Goal: Task Accomplishment & Management: Complete application form

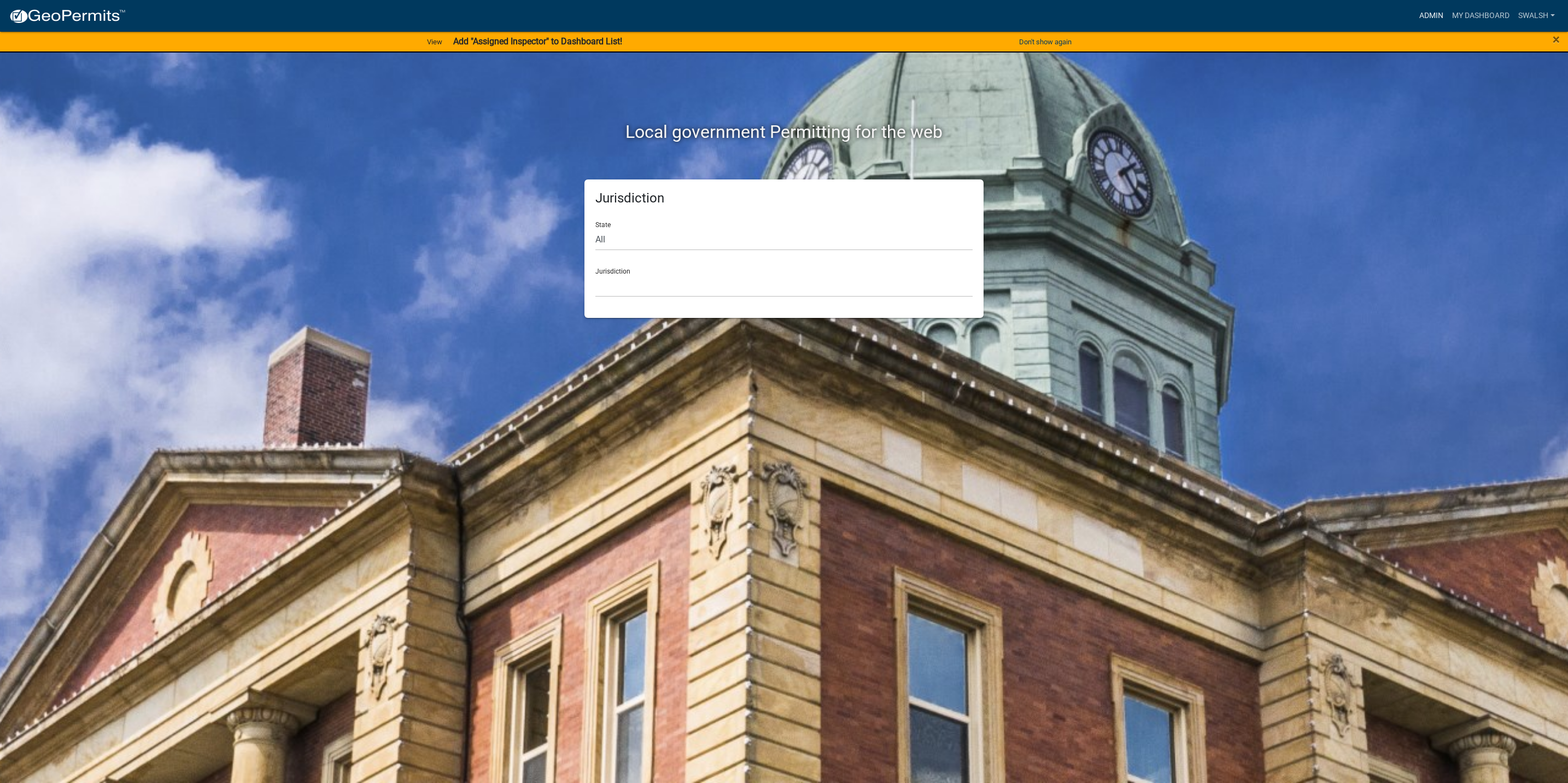
click at [1439, 16] on link "Admin" at bounding box center [1432, 16] width 33 height 21
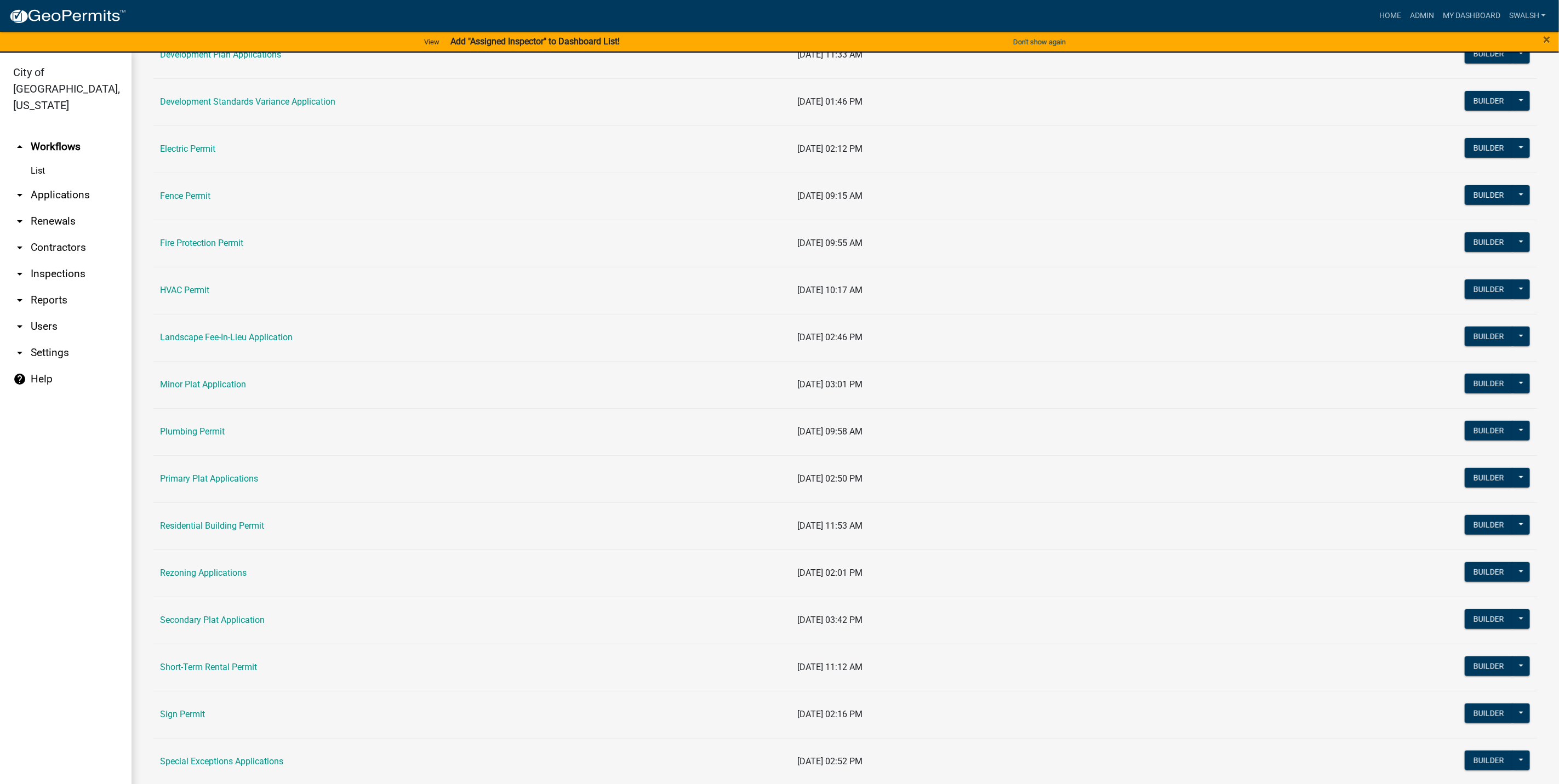
scroll to position [329, 0]
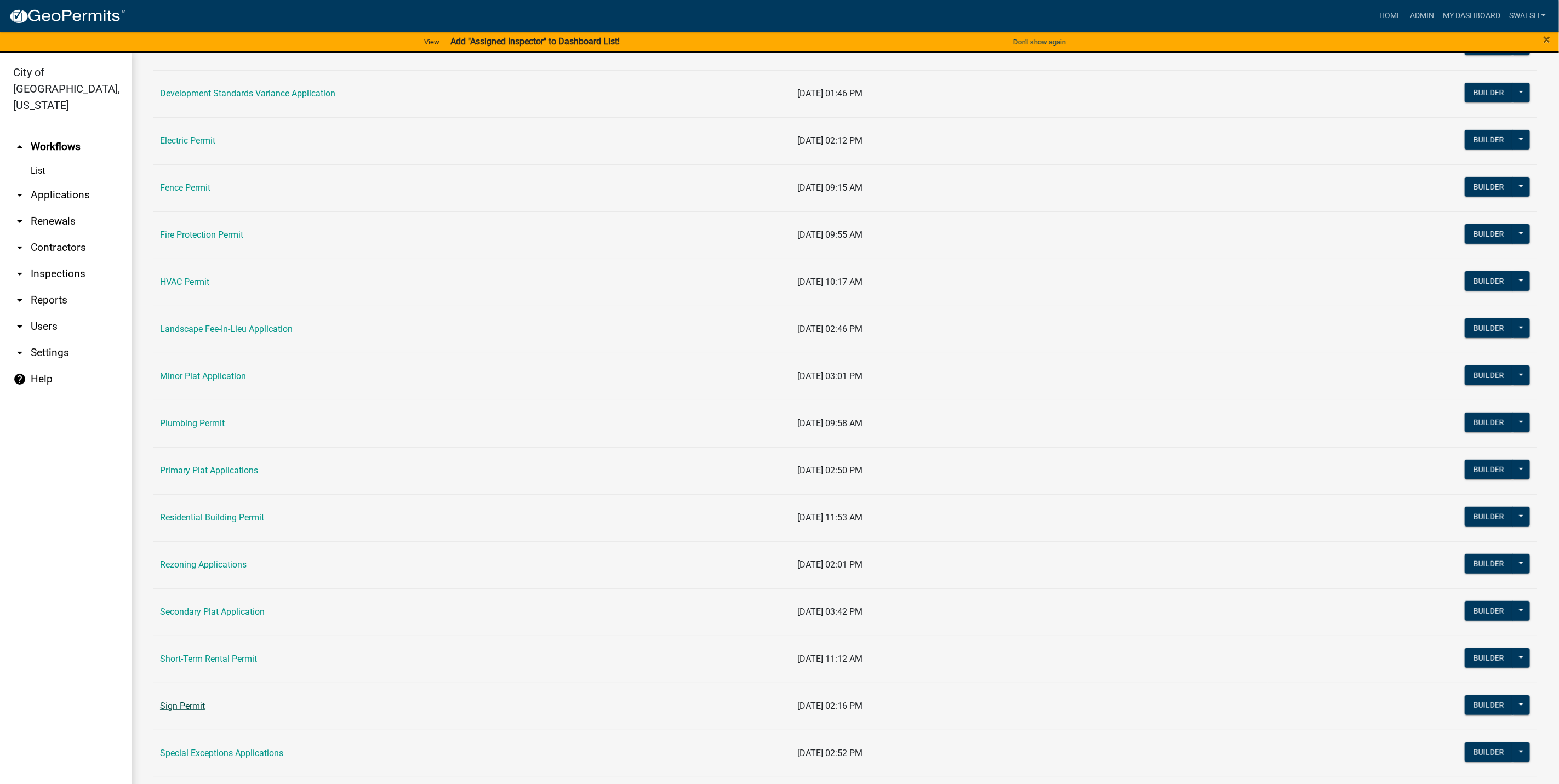
click at [189, 708] on link "Sign Permit" at bounding box center [182, 705] width 45 height 10
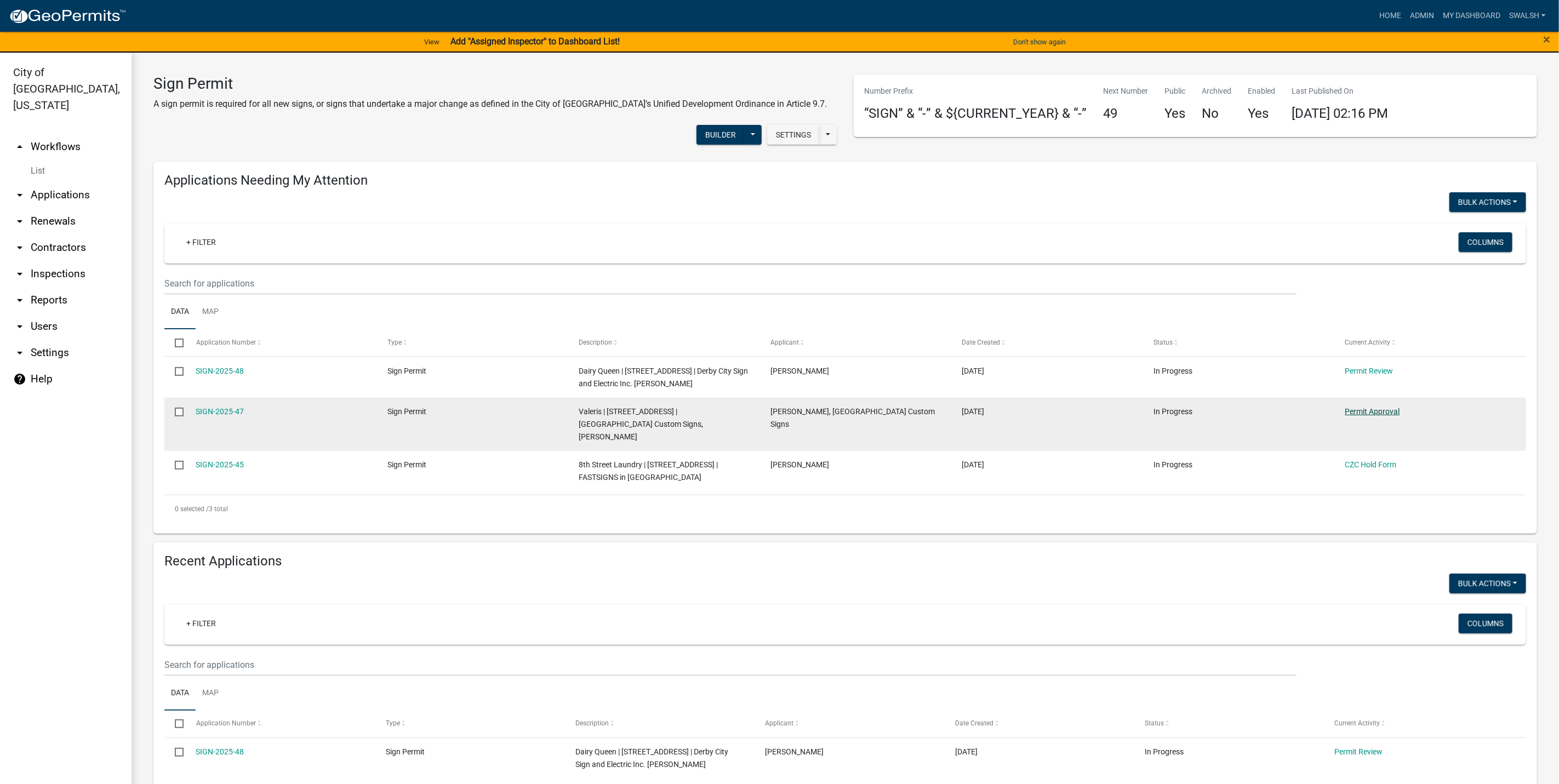
click at [1359, 409] on link "Permit Approval" at bounding box center [1372, 411] width 54 height 9
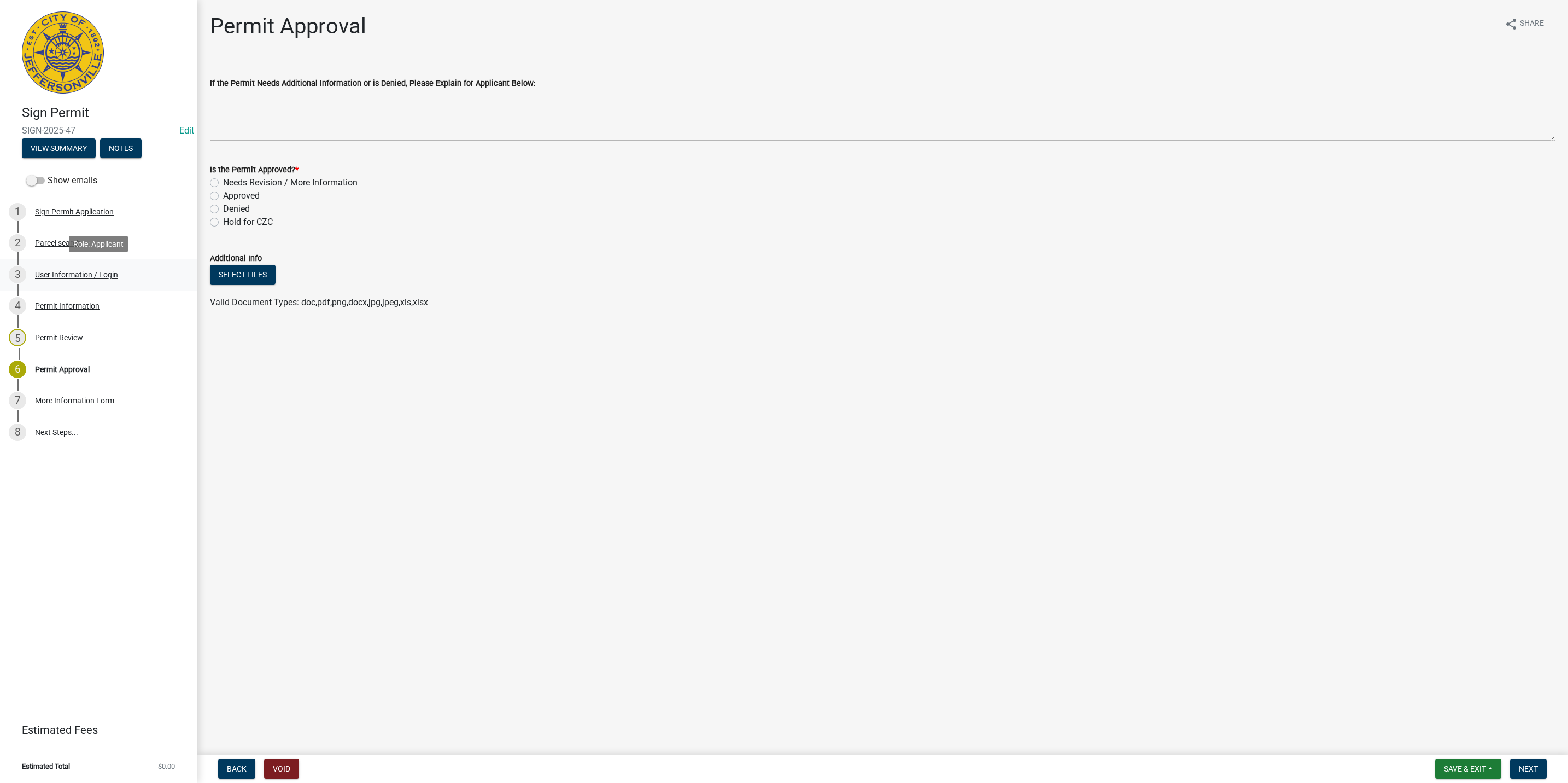
click at [99, 261] on link "3 User Information / Login" at bounding box center [98, 274] width 197 height 32
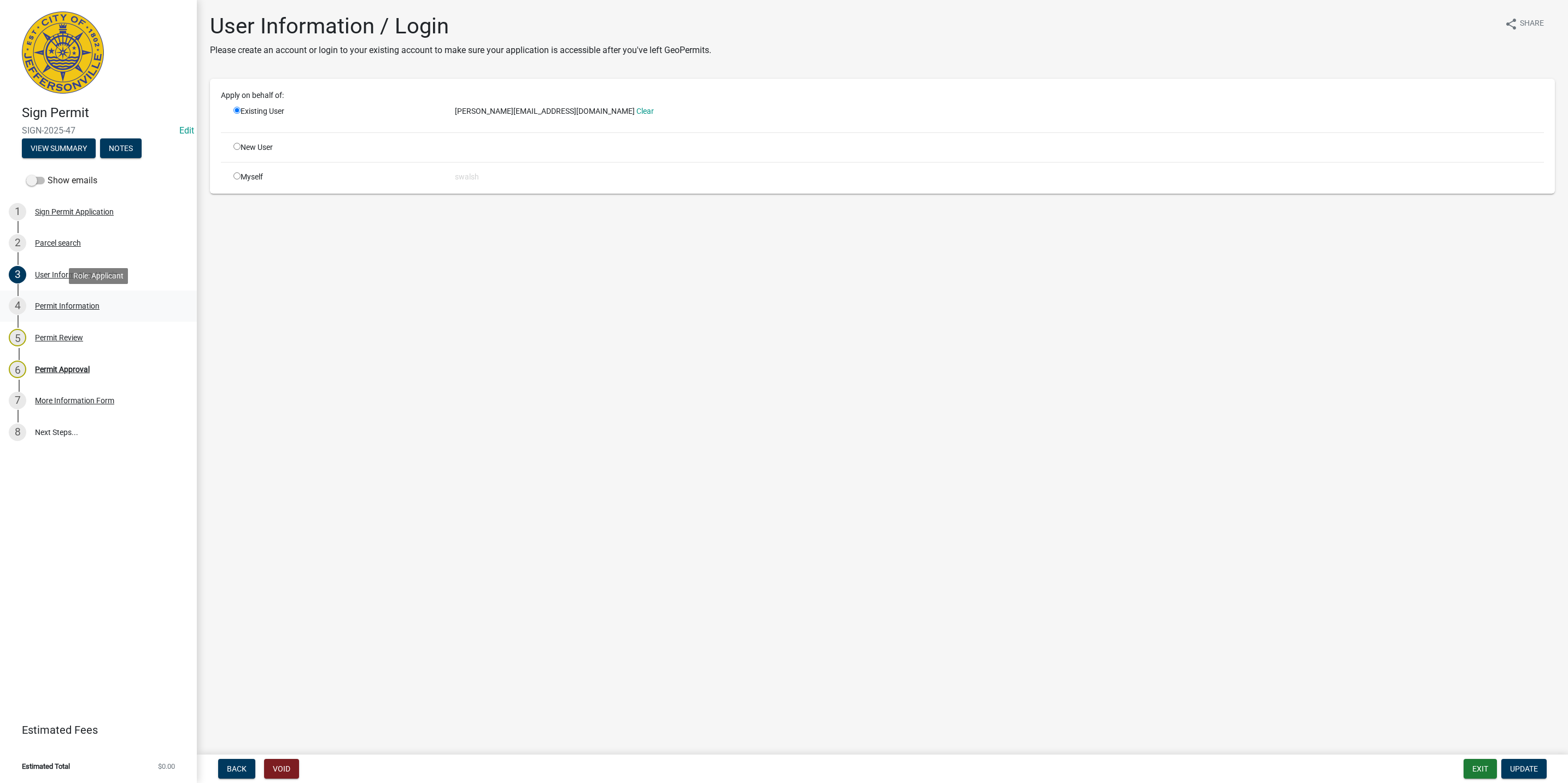
click at [92, 313] on div "4 Permit Information" at bounding box center [94, 305] width 171 height 17
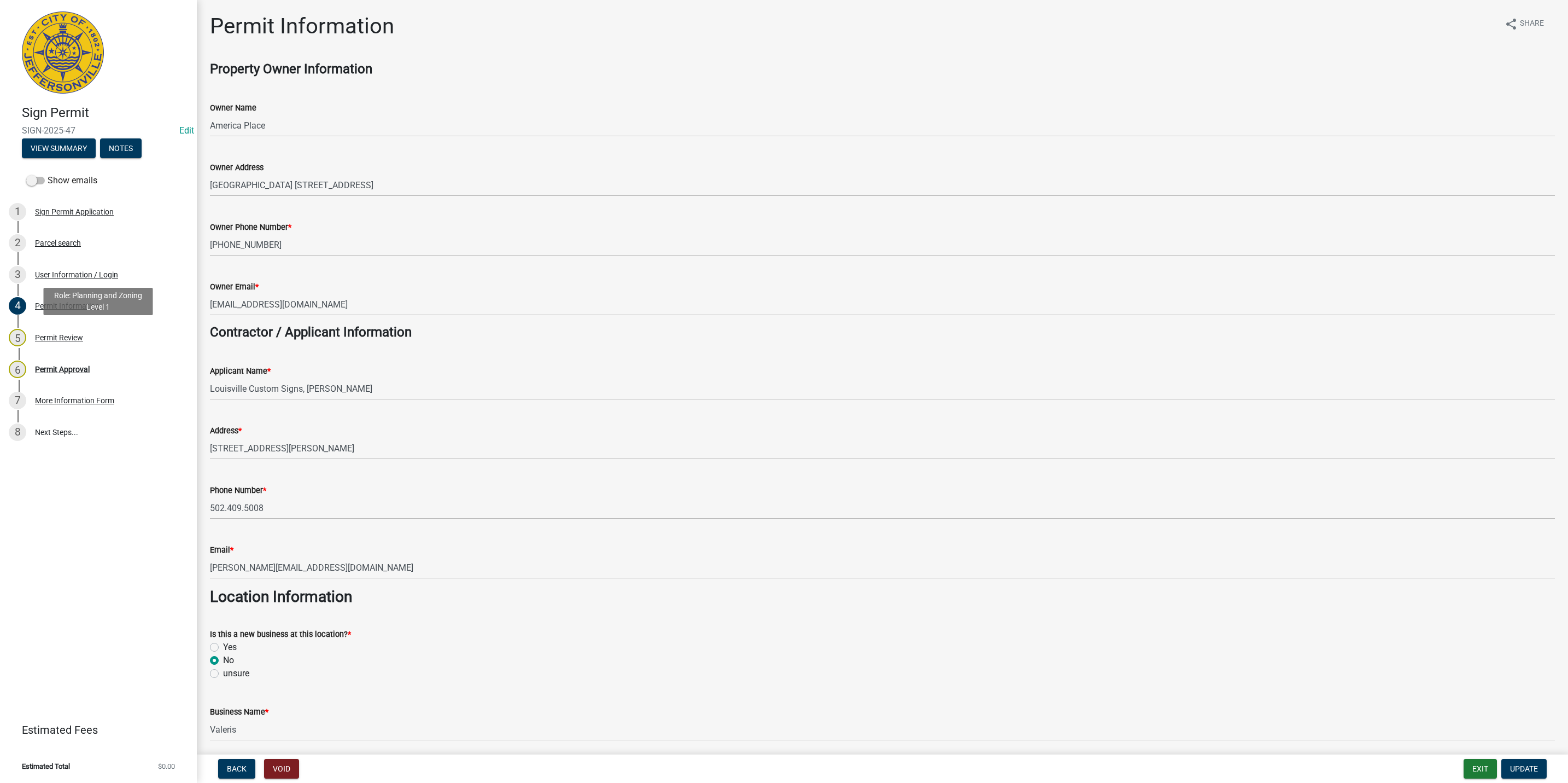
drag, startPoint x: 87, startPoint y: 329, endPoint x: 87, endPoint y: 306, distance: 23.0
click at [87, 306] on div "Role: Planning and Zoning Level 1" at bounding box center [98, 302] width 109 height 28
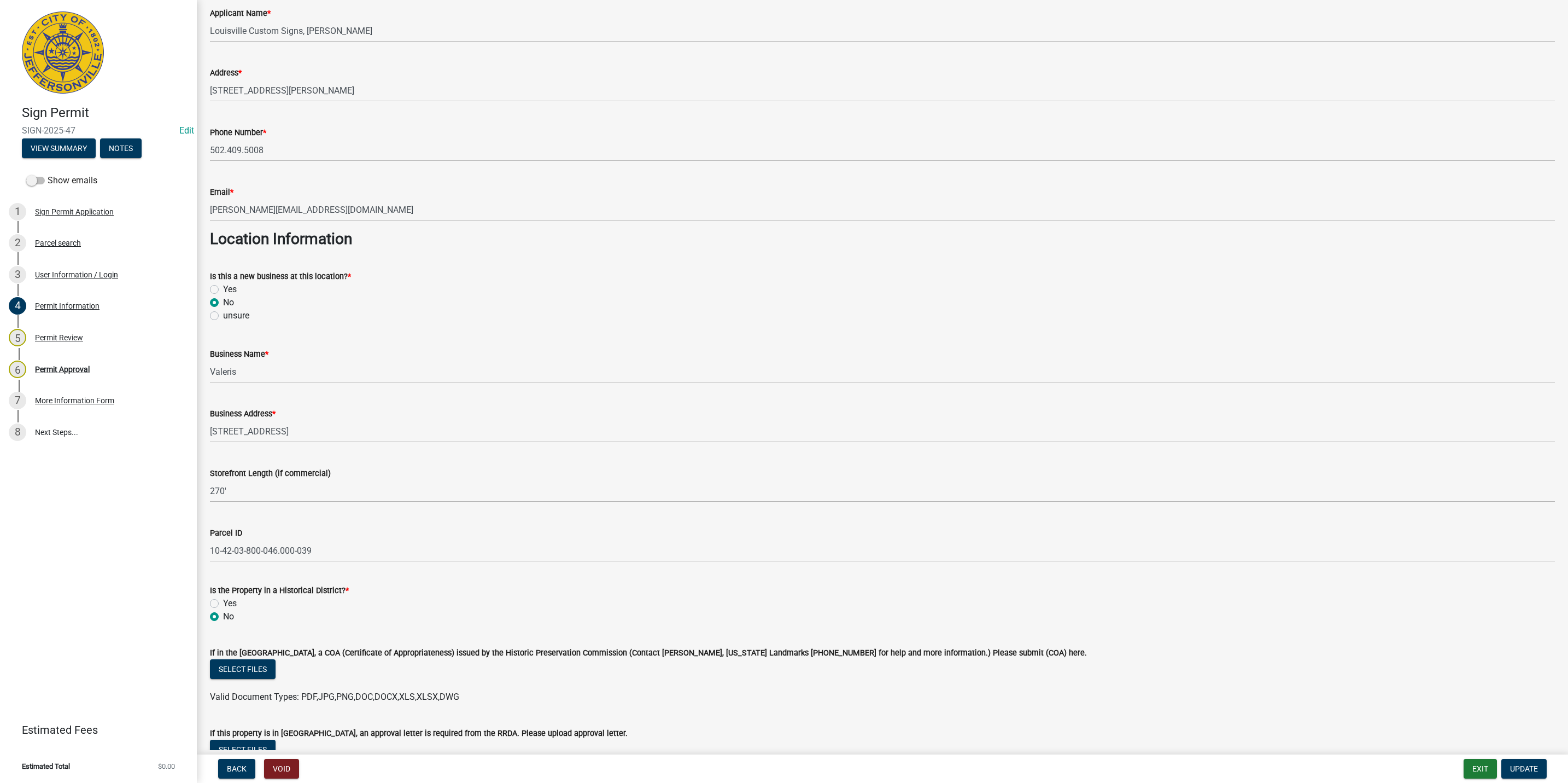
scroll to position [656, 0]
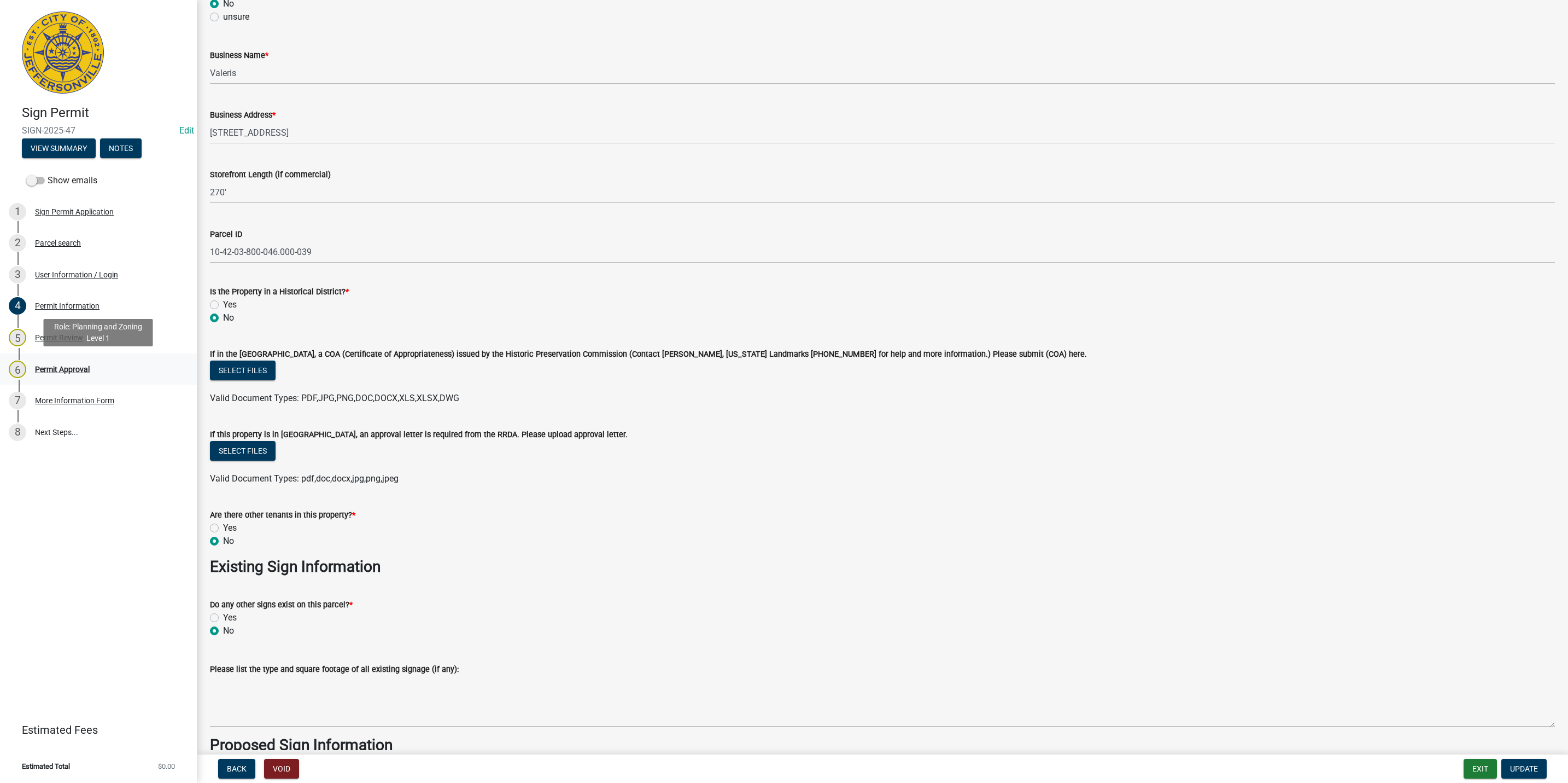
click at [50, 369] on div "Permit Approval" at bounding box center [62, 369] width 54 height 8
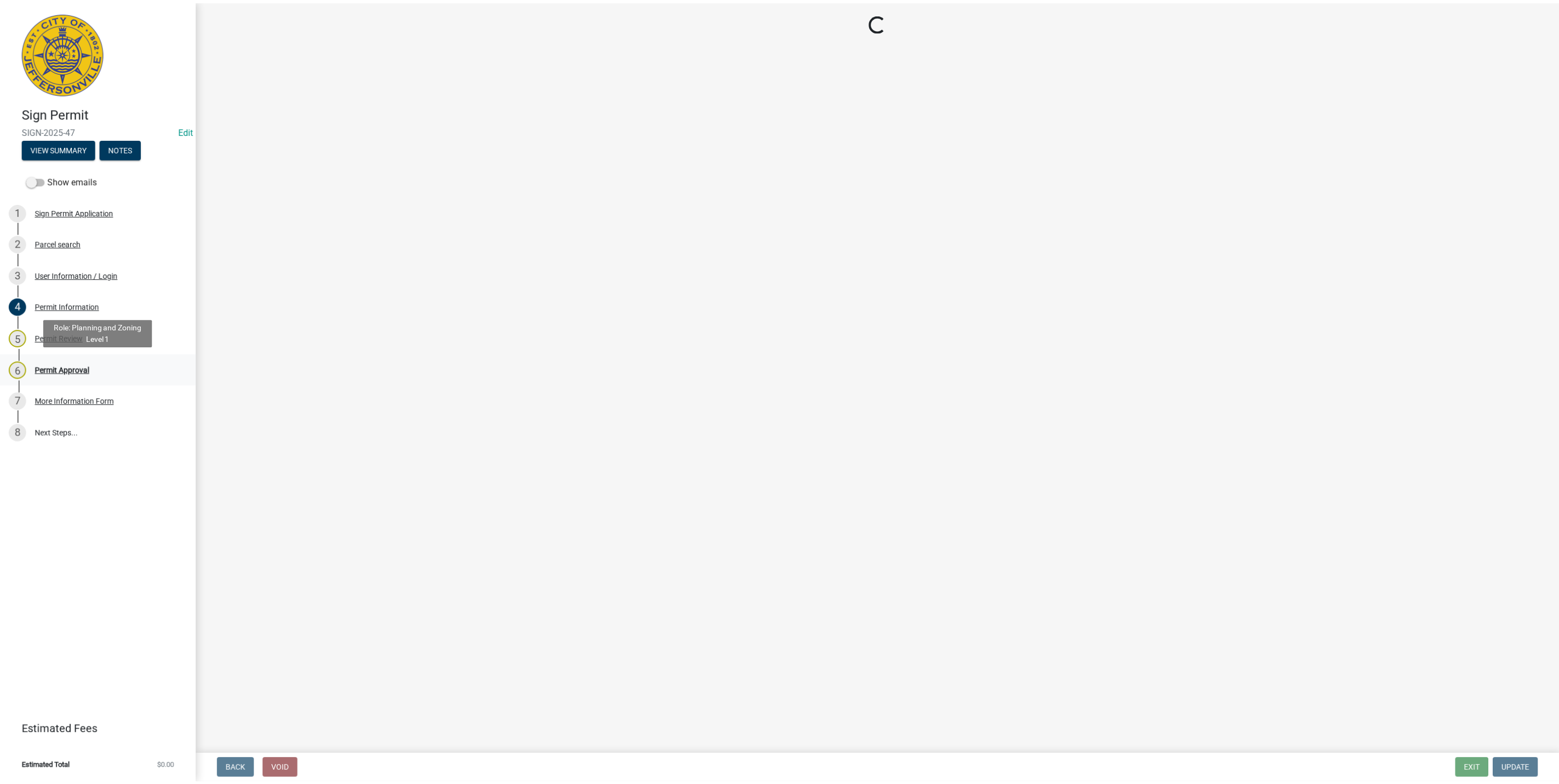
scroll to position [0, 0]
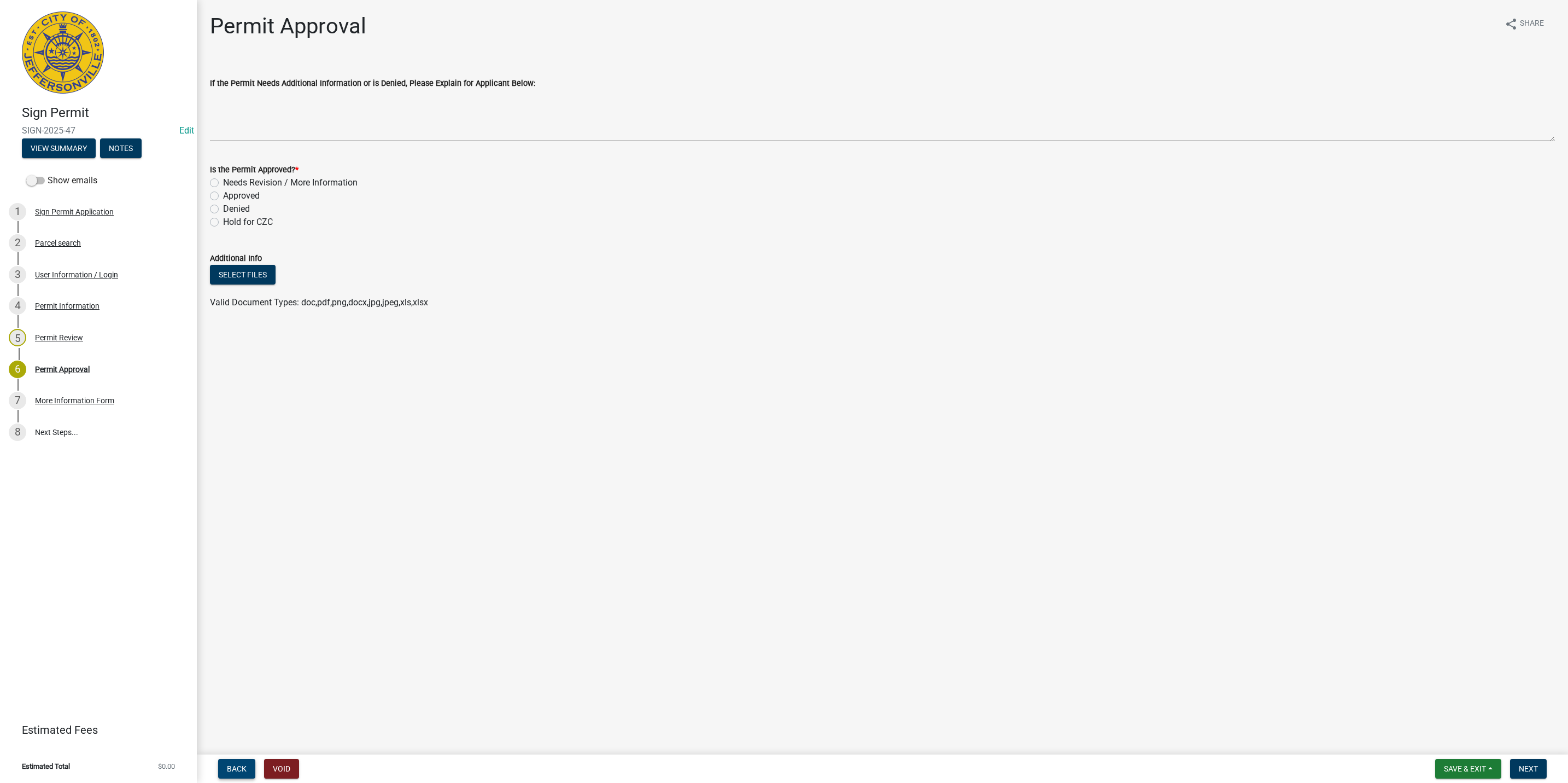
click at [235, 759] on button "Back" at bounding box center [236, 768] width 37 height 20
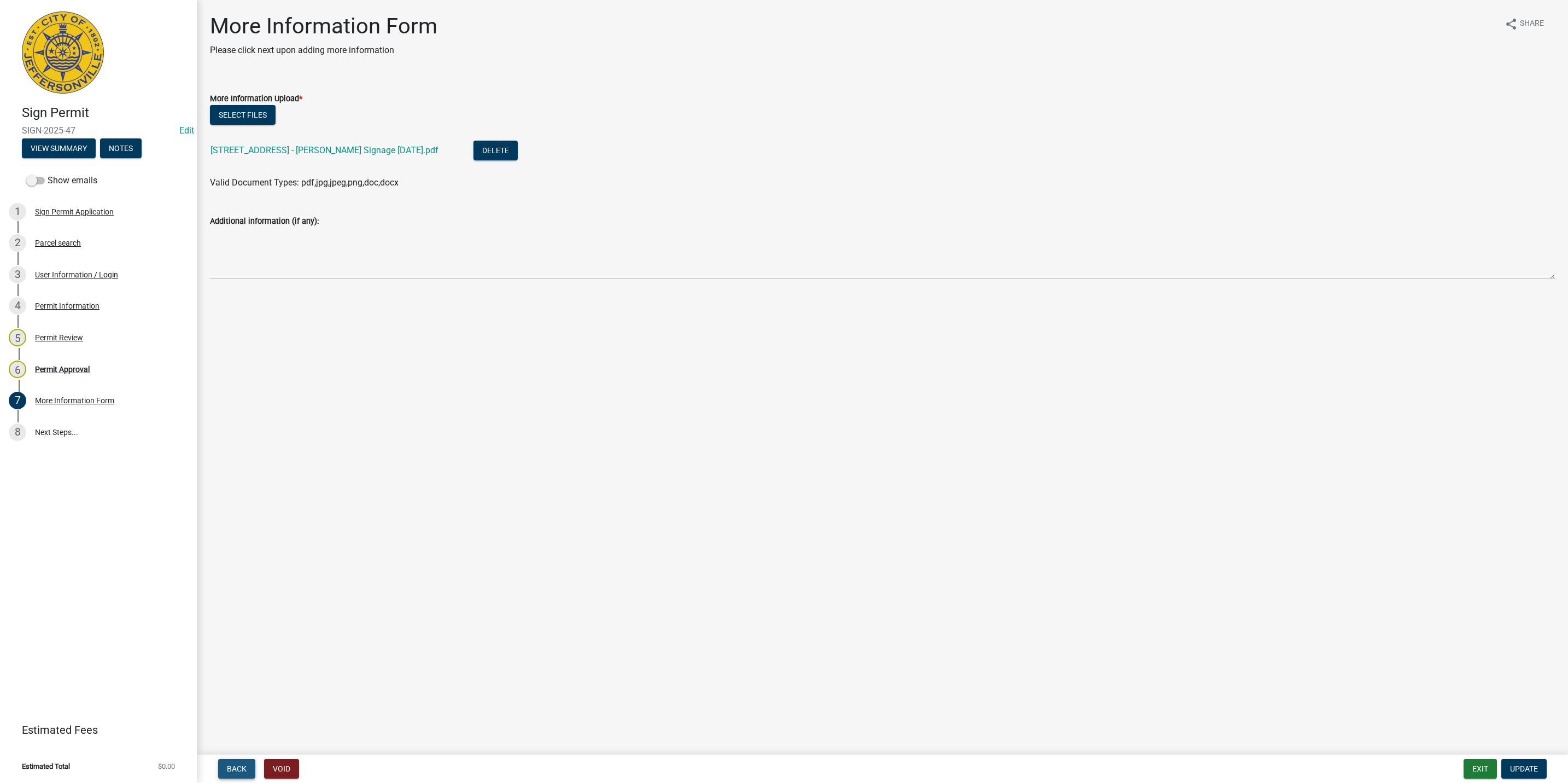
click at [235, 759] on button "Back" at bounding box center [236, 768] width 37 height 20
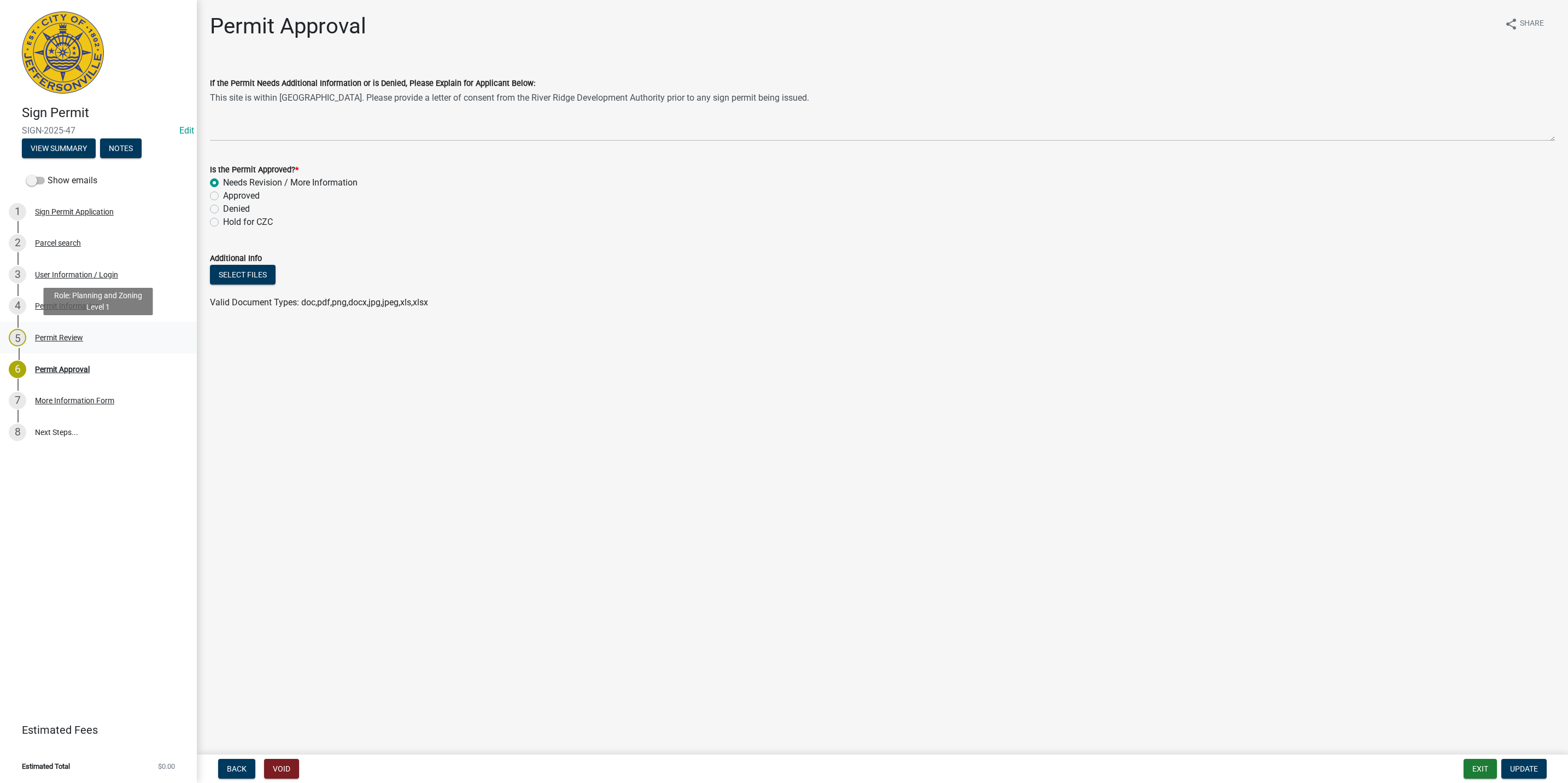
click at [89, 333] on div "5 Permit Review" at bounding box center [94, 337] width 171 height 17
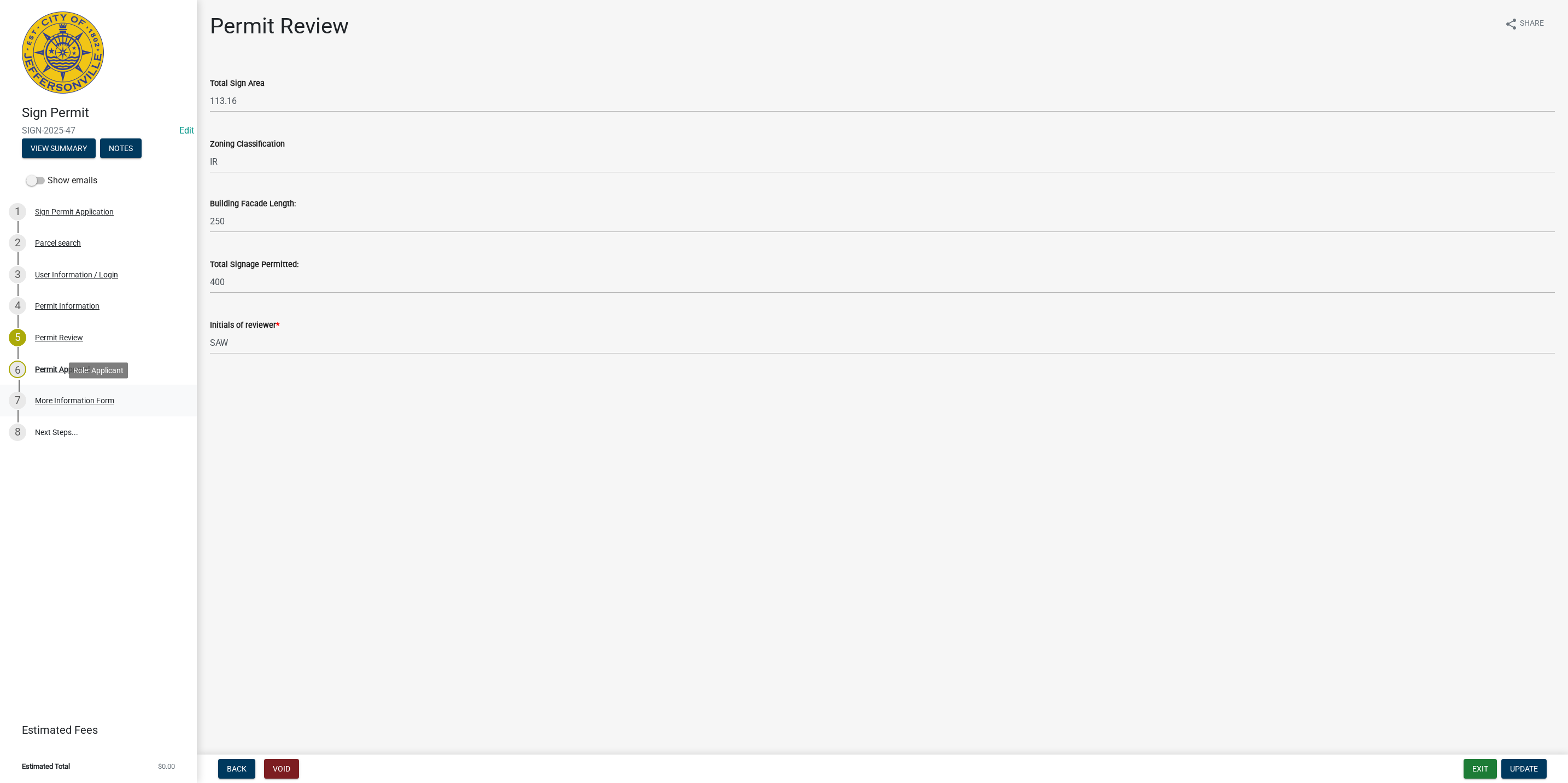
click at [104, 386] on link "7 More Information Form" at bounding box center [98, 400] width 197 height 32
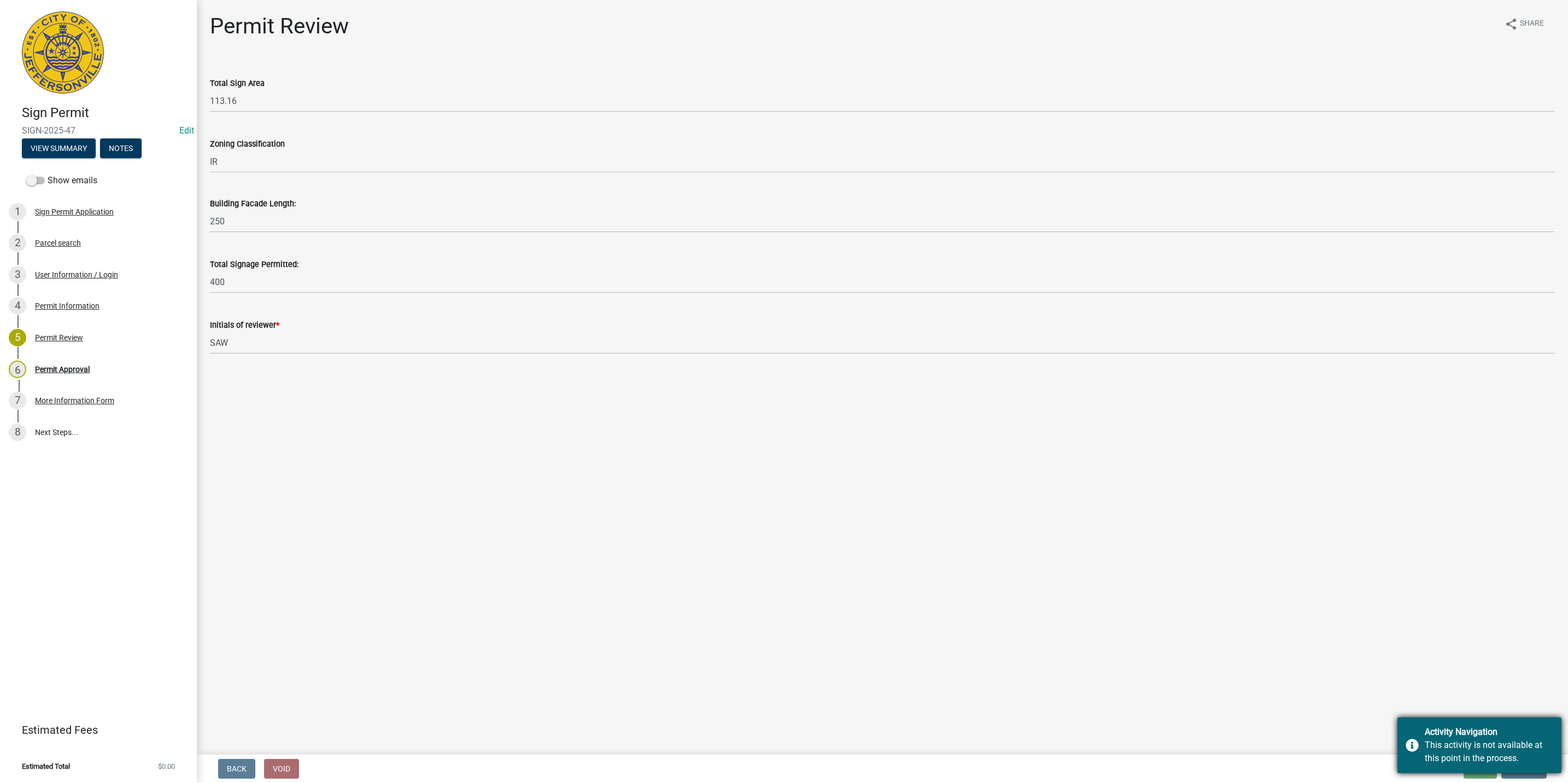
click at [1520, 771] on div "Activity Navigation This activity is not available at this point in the process." at bounding box center [1479, 745] width 164 height 56
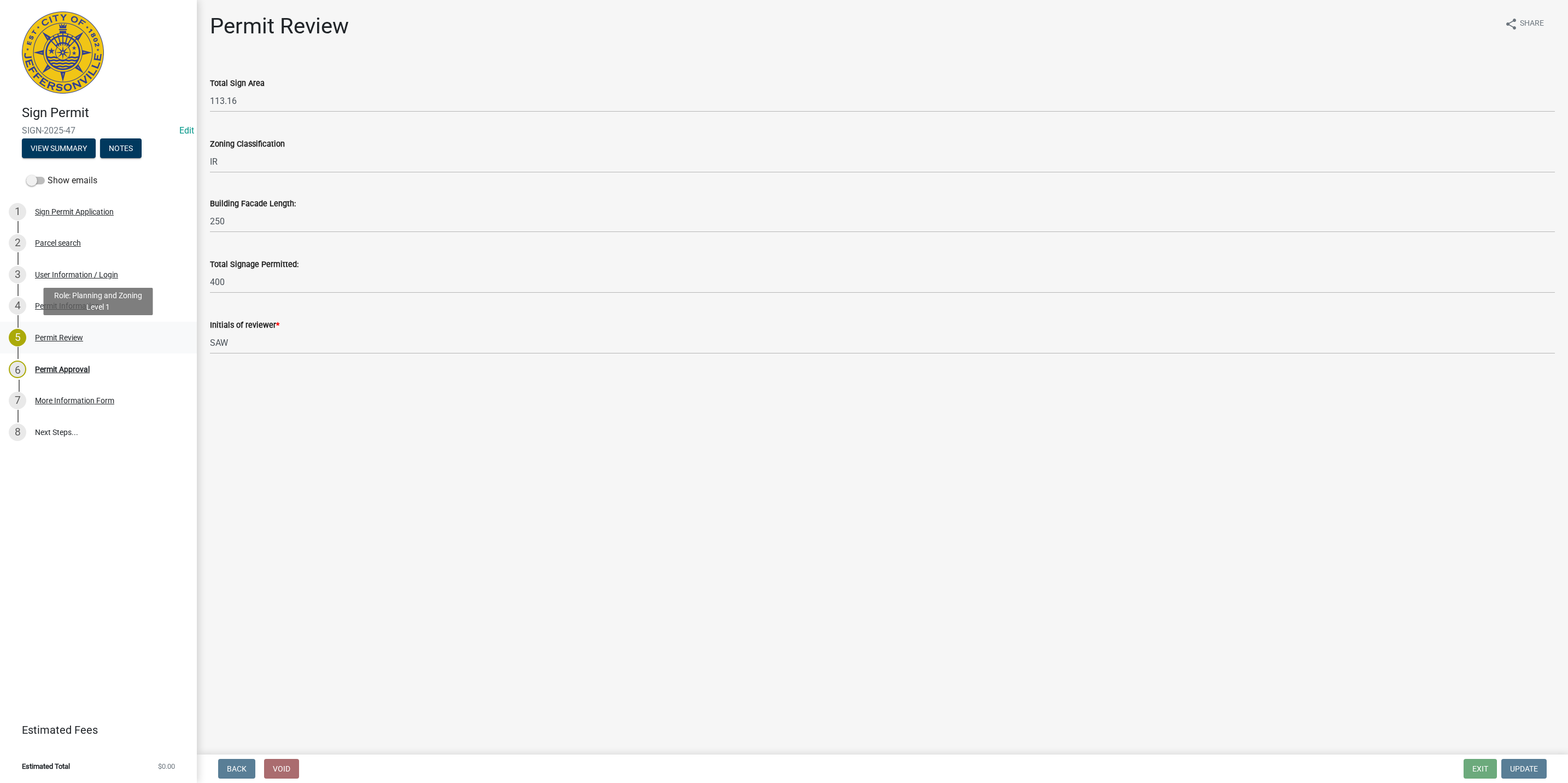
click at [111, 345] on div "5 Permit Review" at bounding box center [94, 337] width 171 height 17
click at [131, 367] on div "6 Permit Approval" at bounding box center [94, 369] width 171 height 17
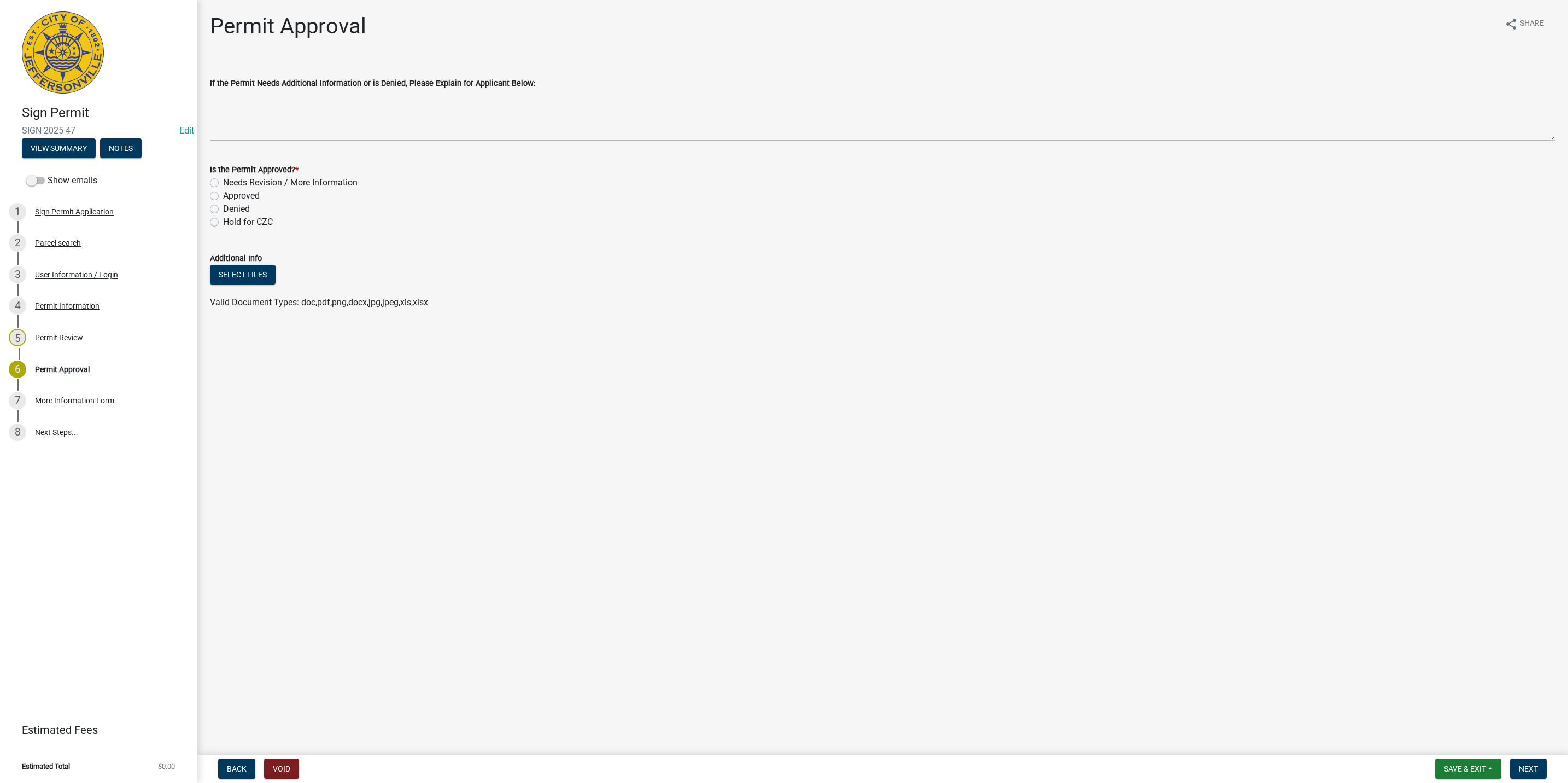
click at [240, 195] on label "Approved" at bounding box center [241, 195] width 36 height 13
click at [230, 195] on input "Approved" at bounding box center [227, 192] width 7 height 7
radio input "true"
click at [1521, 767] on span "Next" at bounding box center [1528, 768] width 19 height 9
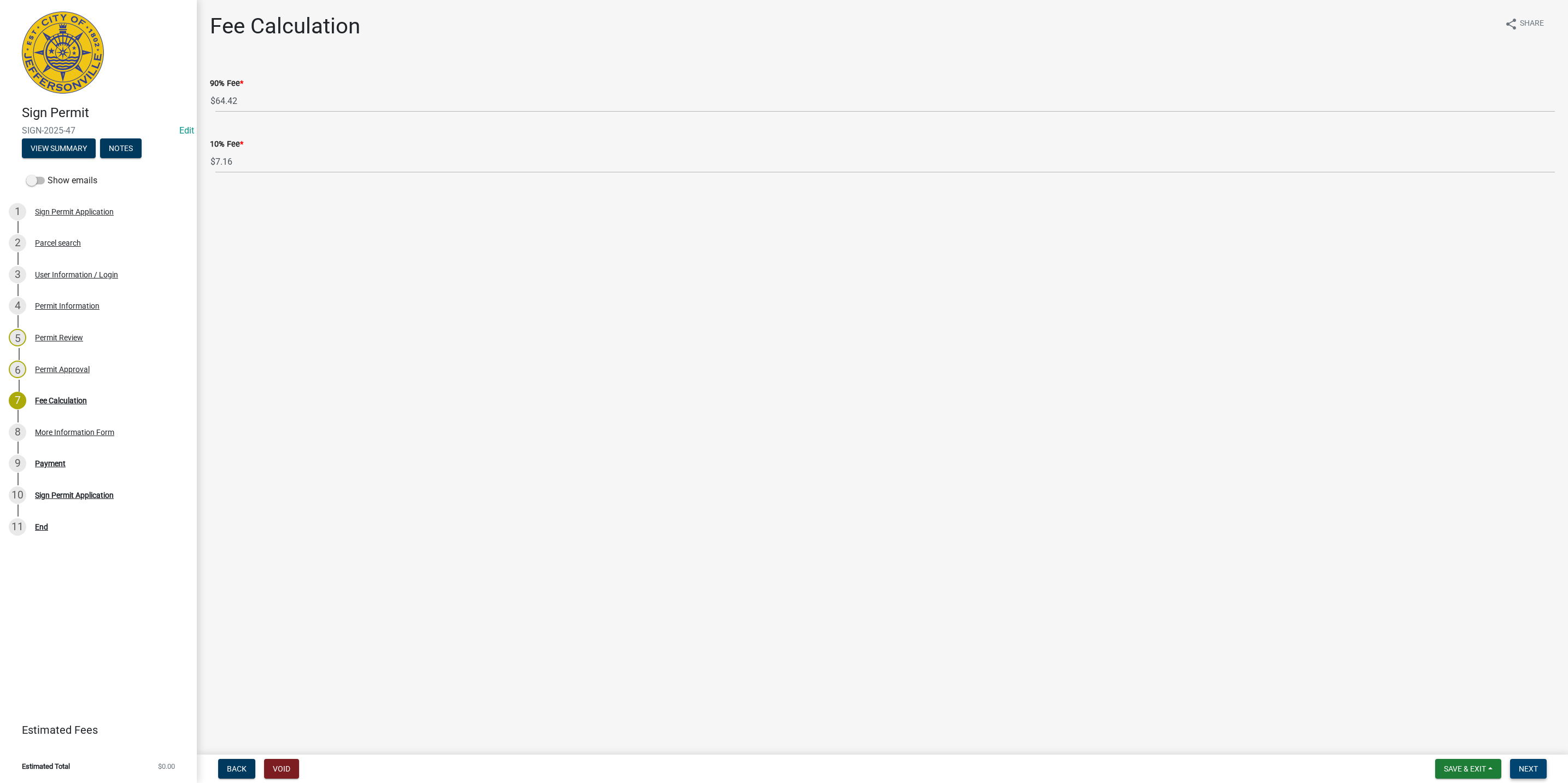
click at [1515, 771] on button "Next" at bounding box center [1528, 768] width 36 height 20
select select "3: 3"
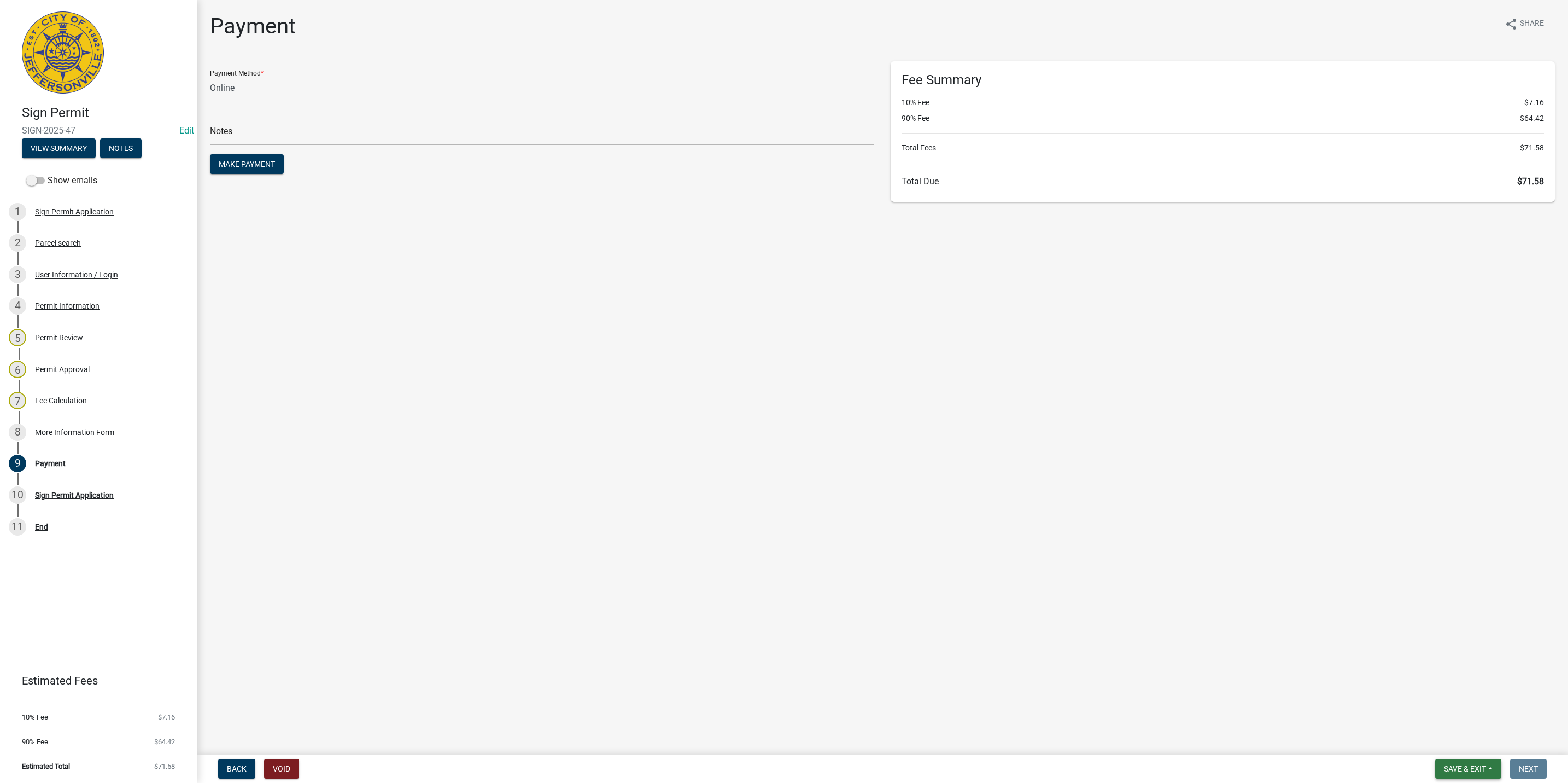
click at [1486, 761] on button "Save & Exit" at bounding box center [1468, 768] width 66 height 20
click at [1484, 744] on button "Save & Exit" at bounding box center [1457, 741] width 87 height 26
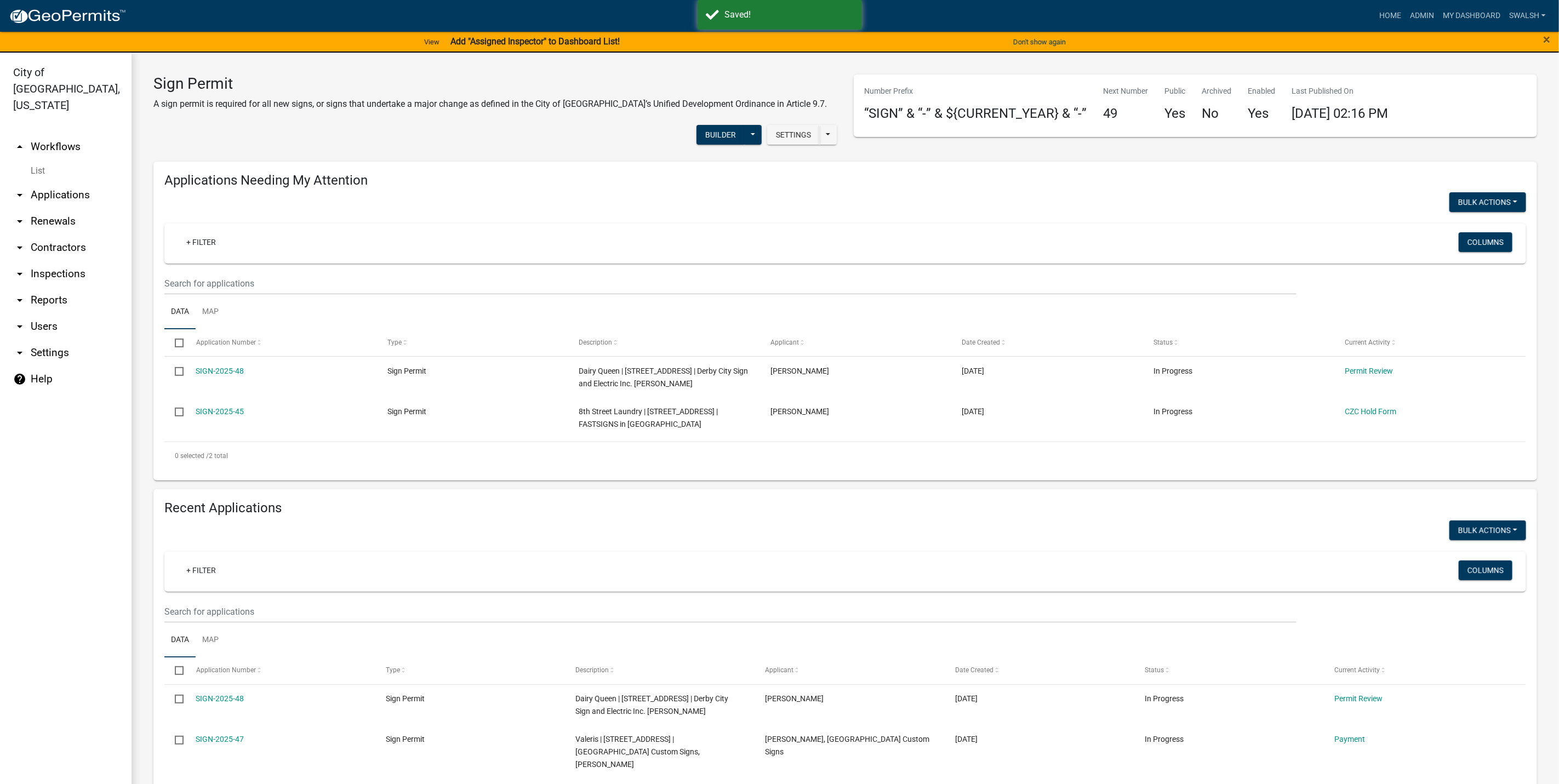
click at [89, 134] on link "arrow_drop_up Workflows" at bounding box center [66, 147] width 131 height 26
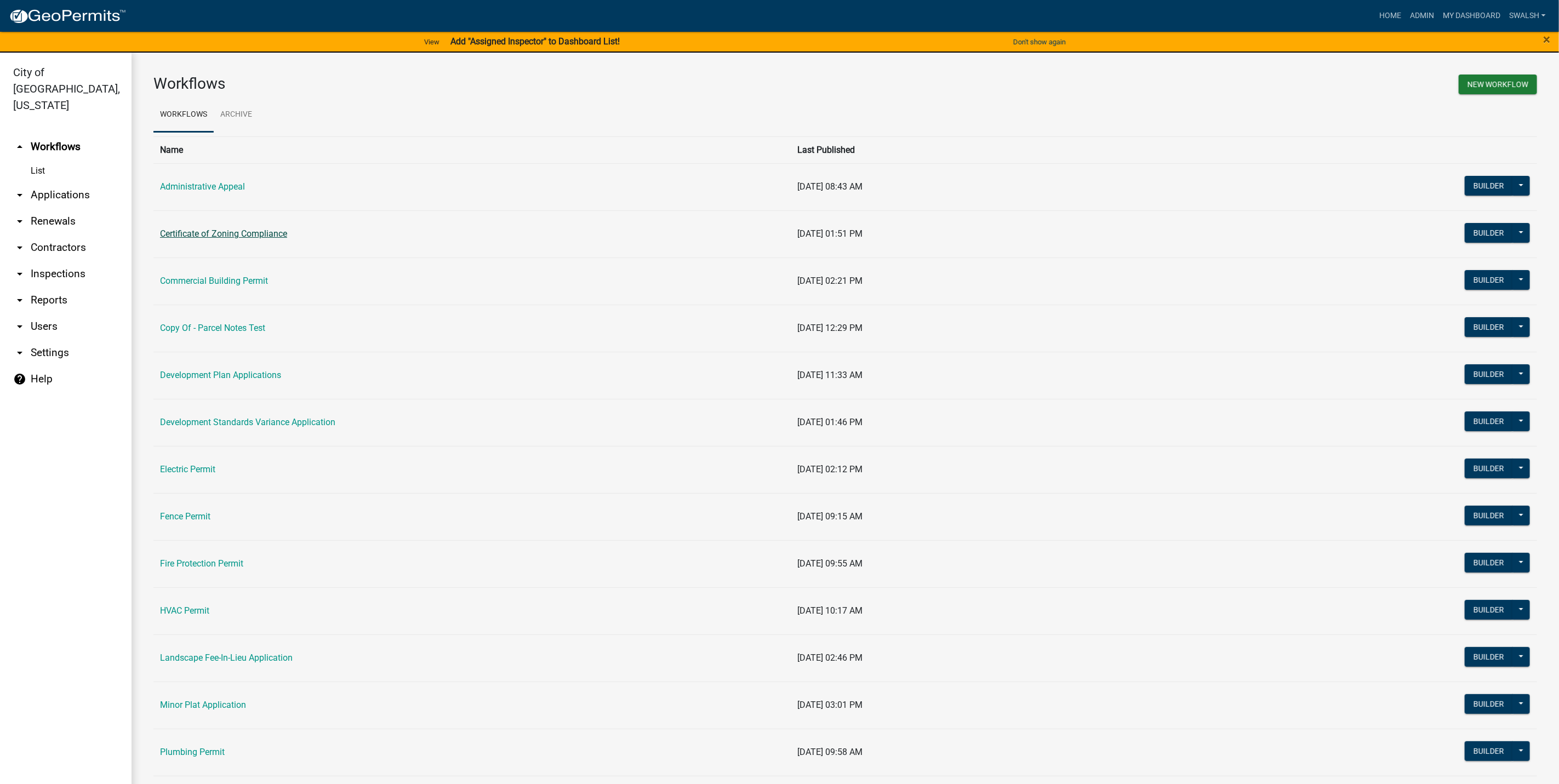
click at [238, 235] on link "Certificate of Zoning Compliance" at bounding box center [223, 233] width 127 height 10
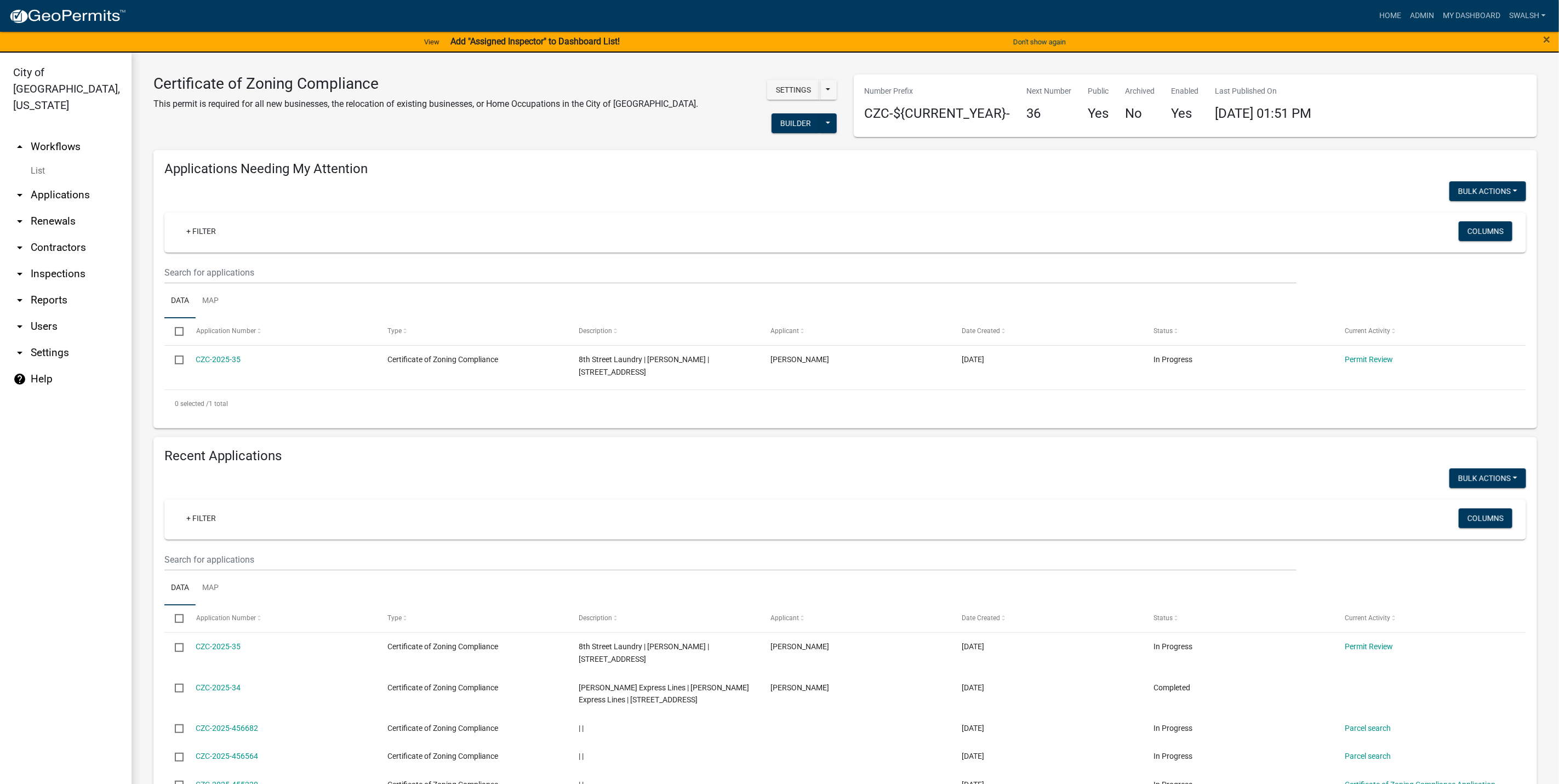
click at [76, 134] on link "arrow_drop_up Workflows" at bounding box center [66, 147] width 131 height 26
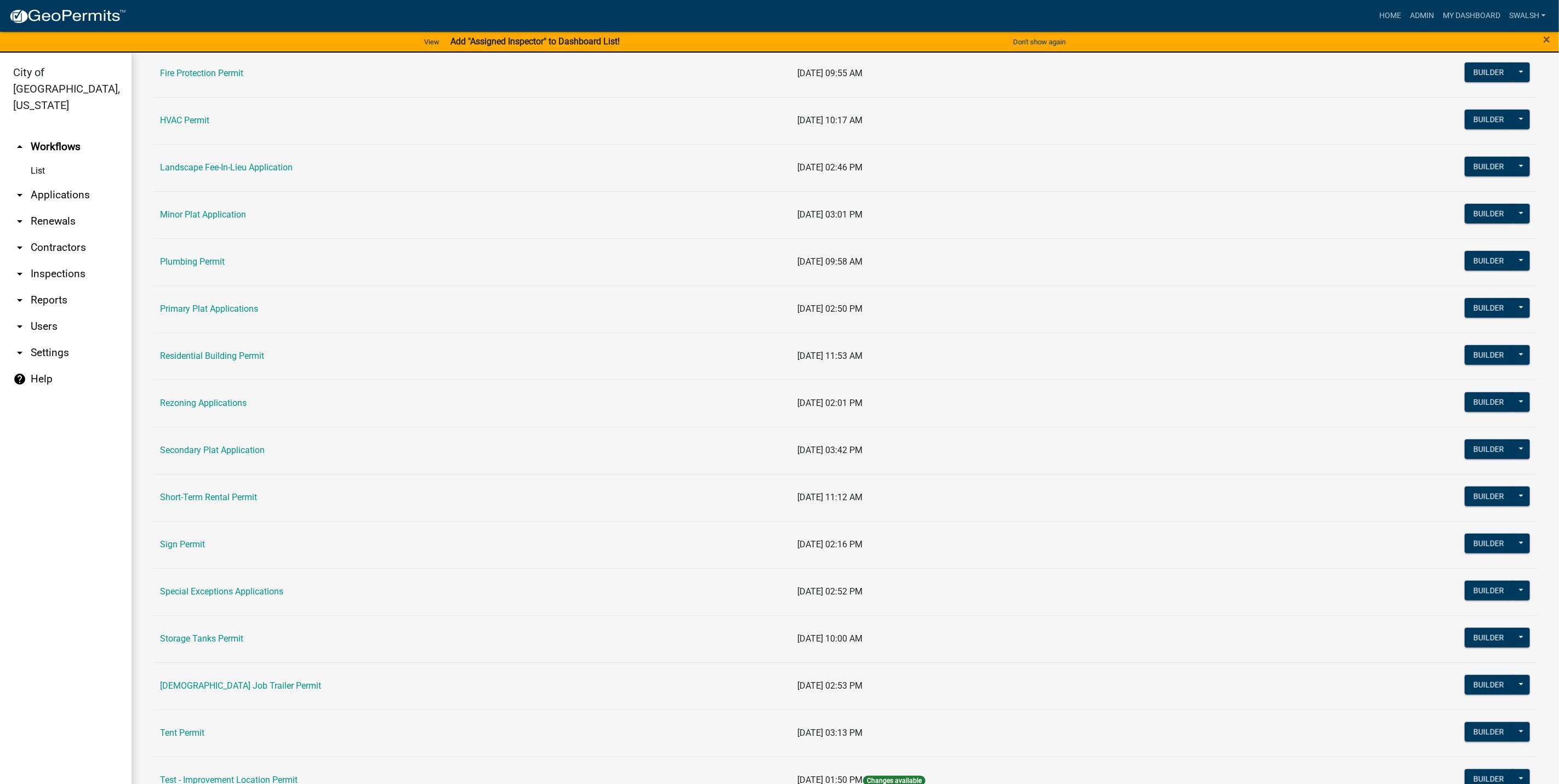
scroll to position [493, 0]
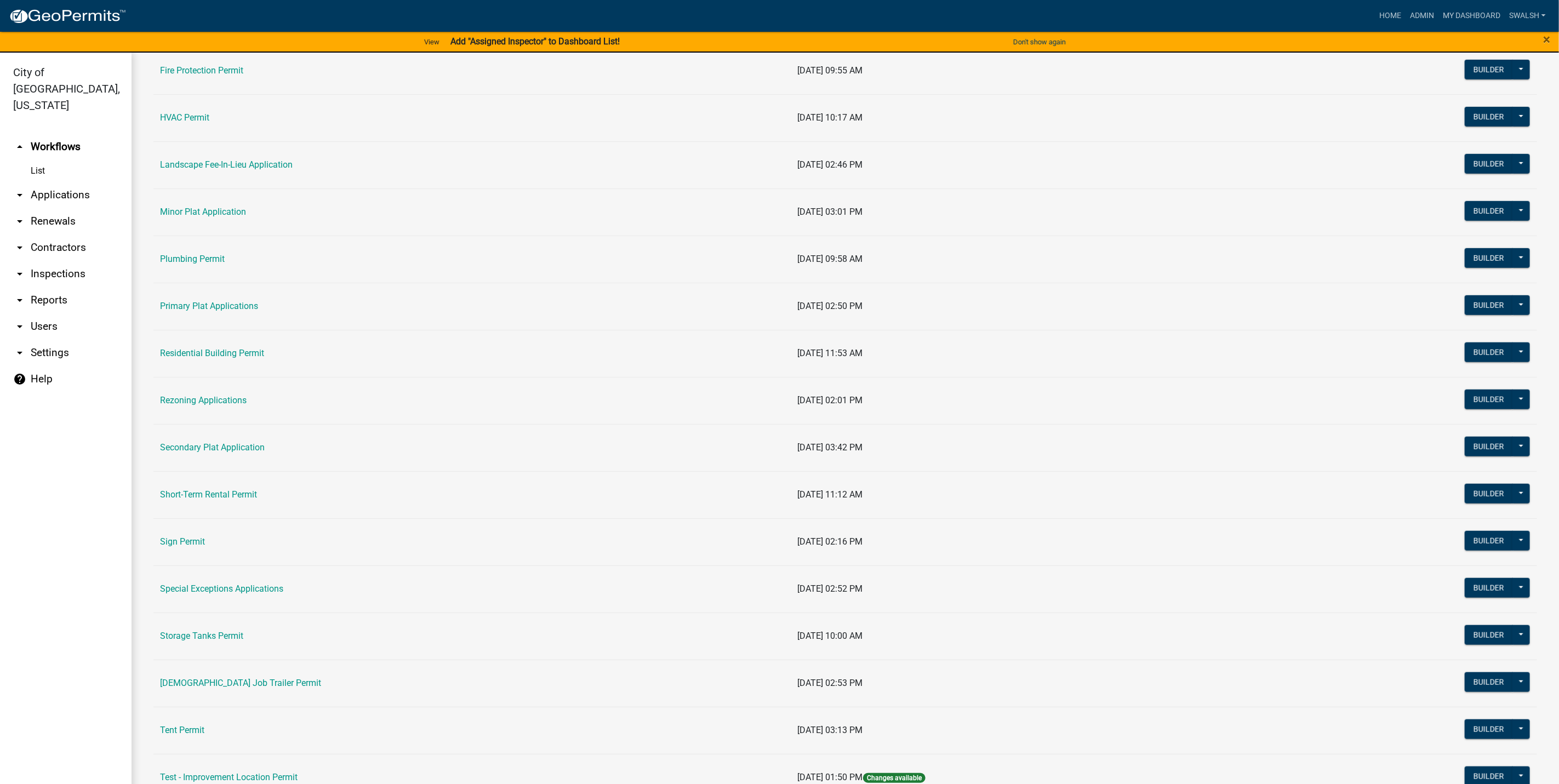
click at [182, 552] on td "Sign Permit" at bounding box center [472, 541] width 637 height 47
click at [182, 547] on link "Sign Permit" at bounding box center [182, 541] width 45 height 10
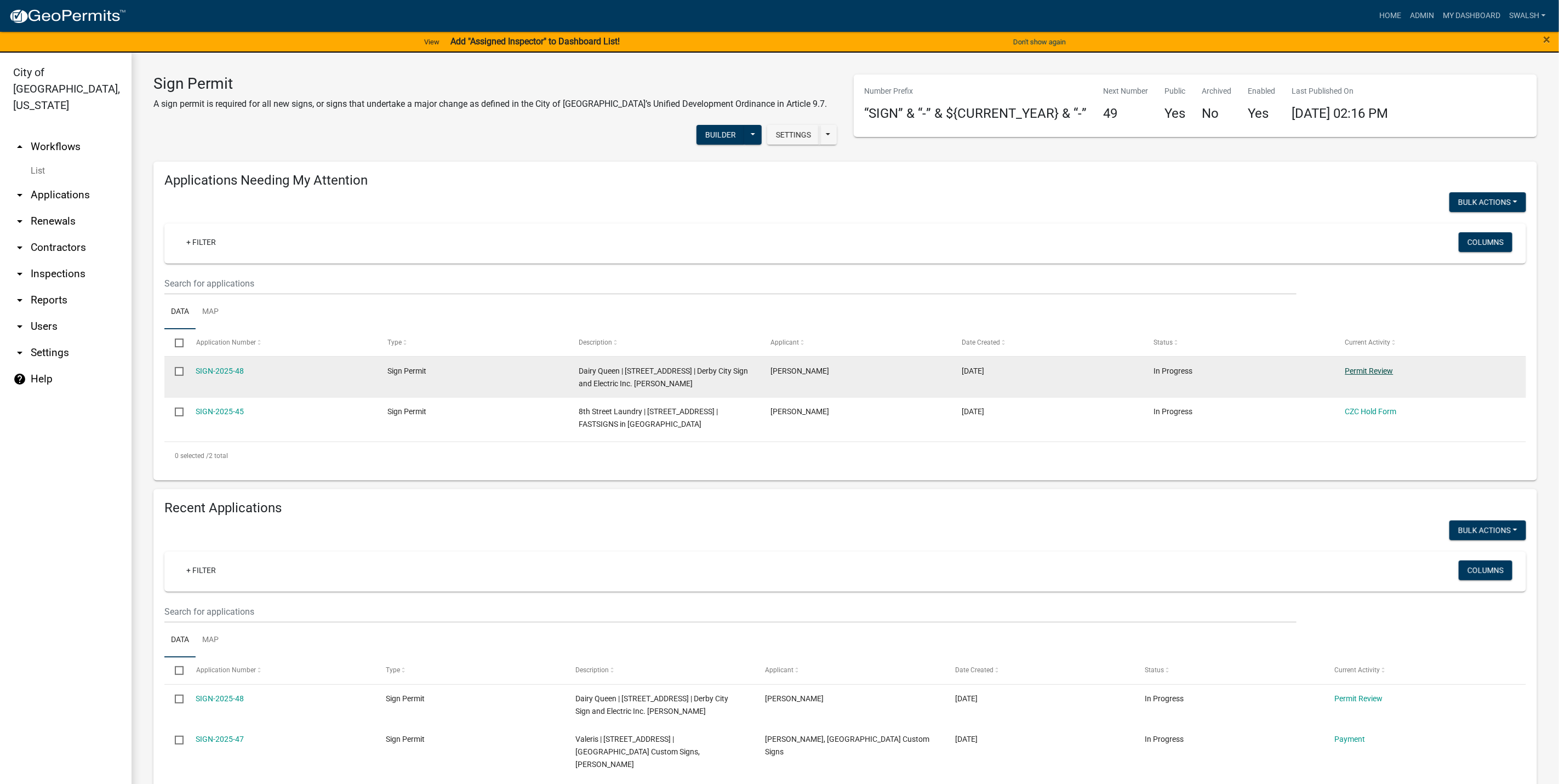
click at [1379, 366] on link "Permit Review" at bounding box center [1369, 370] width 48 height 9
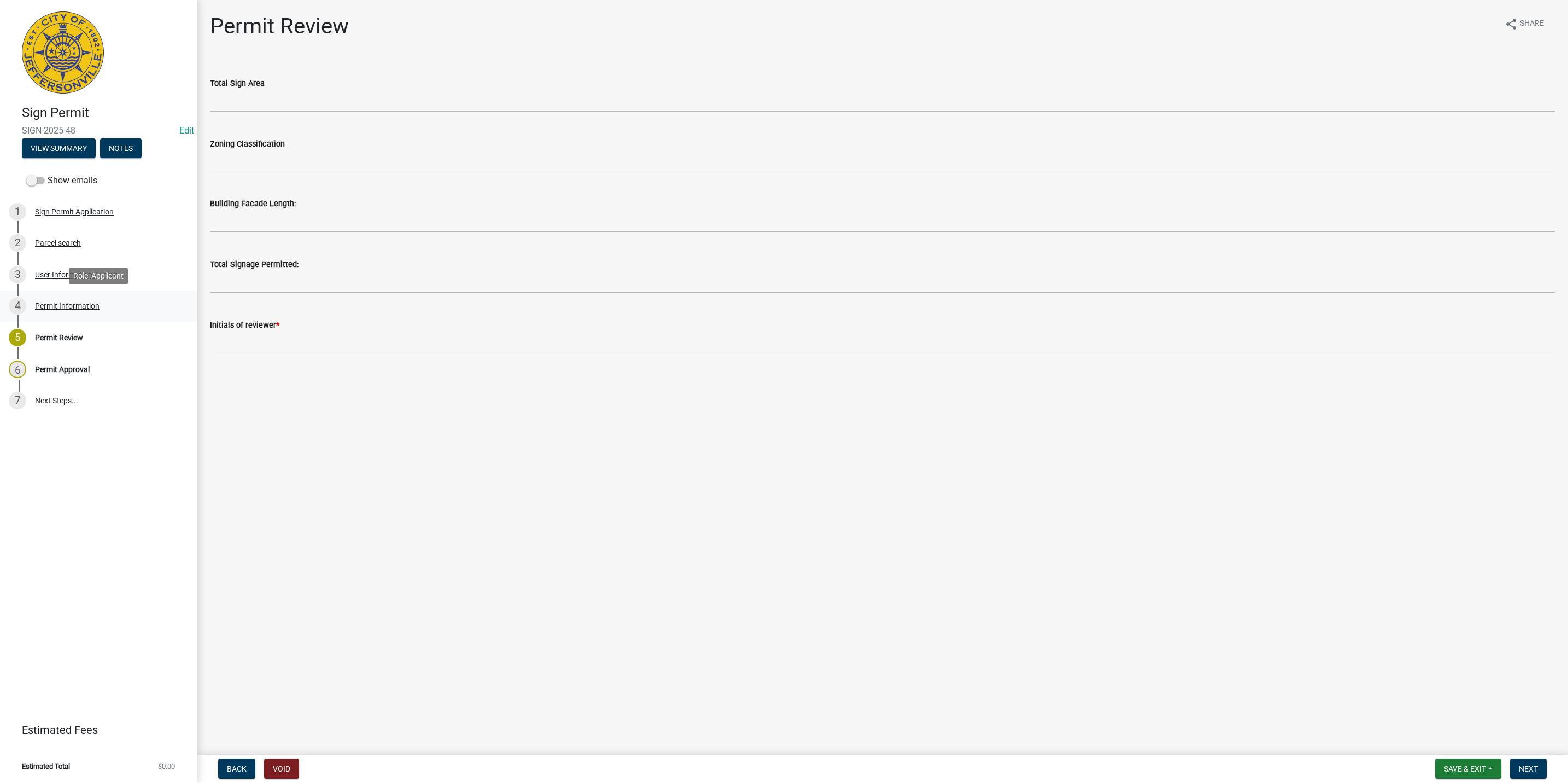
click at [101, 291] on link "4 Permit Information" at bounding box center [98, 306] width 197 height 32
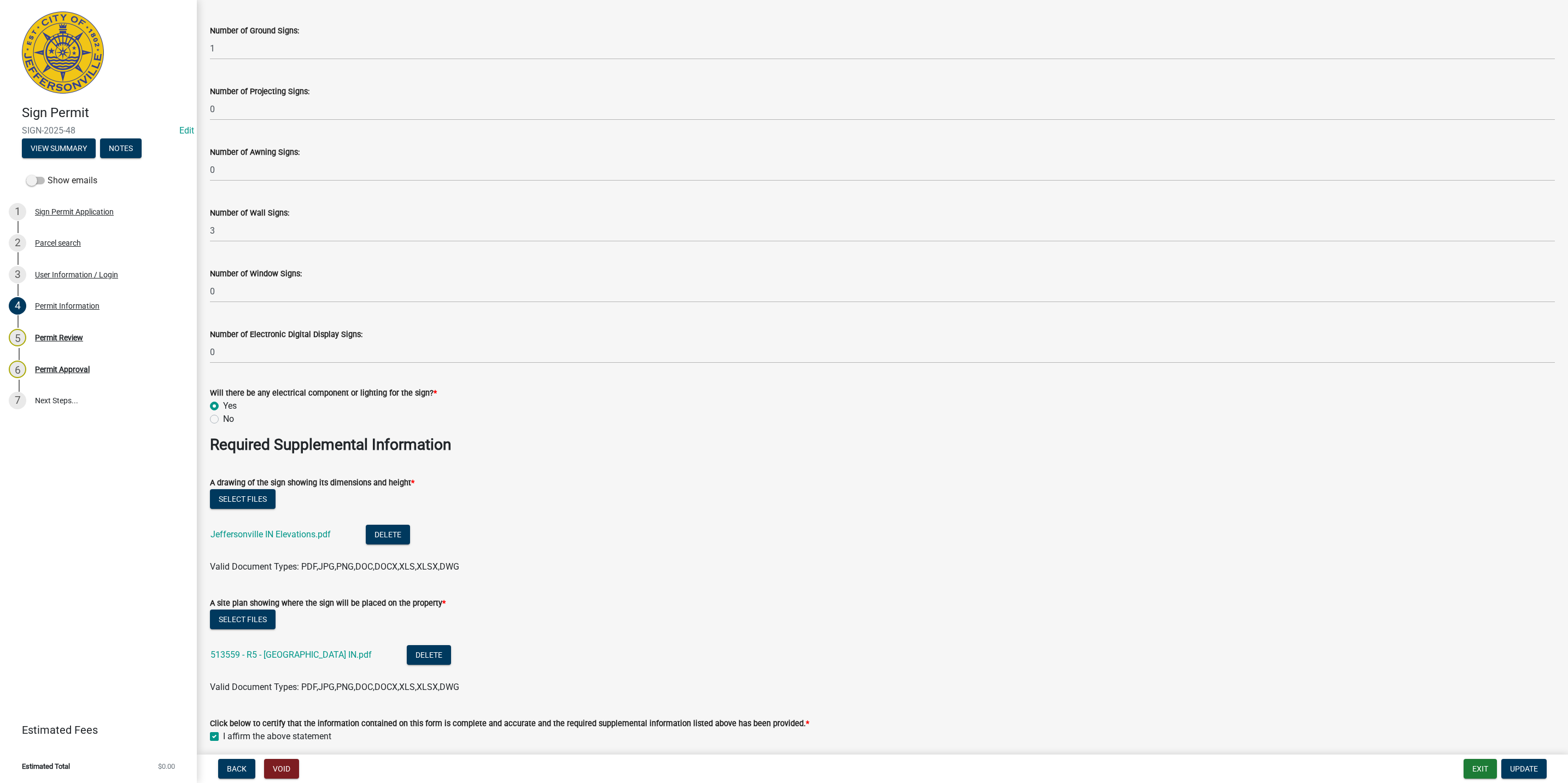
scroll to position [1559, 0]
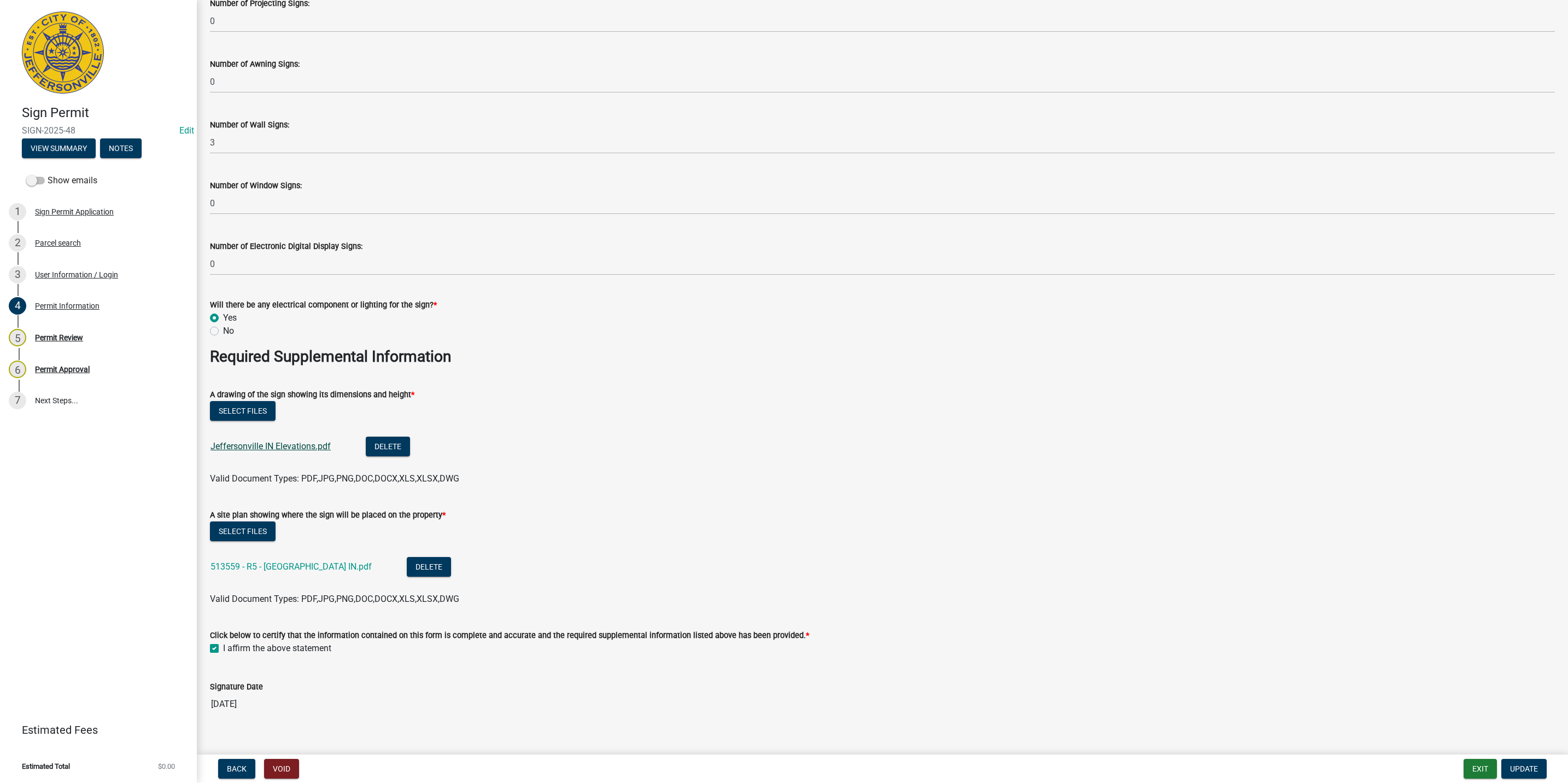
click at [303, 449] on link "Jeffersonville IN Elevations.pdf" at bounding box center [271, 446] width 121 height 10
click at [305, 561] on link "513559 - R5 - [GEOGRAPHIC_DATA] IN.pdf" at bounding box center [290, 567] width 161 height 10
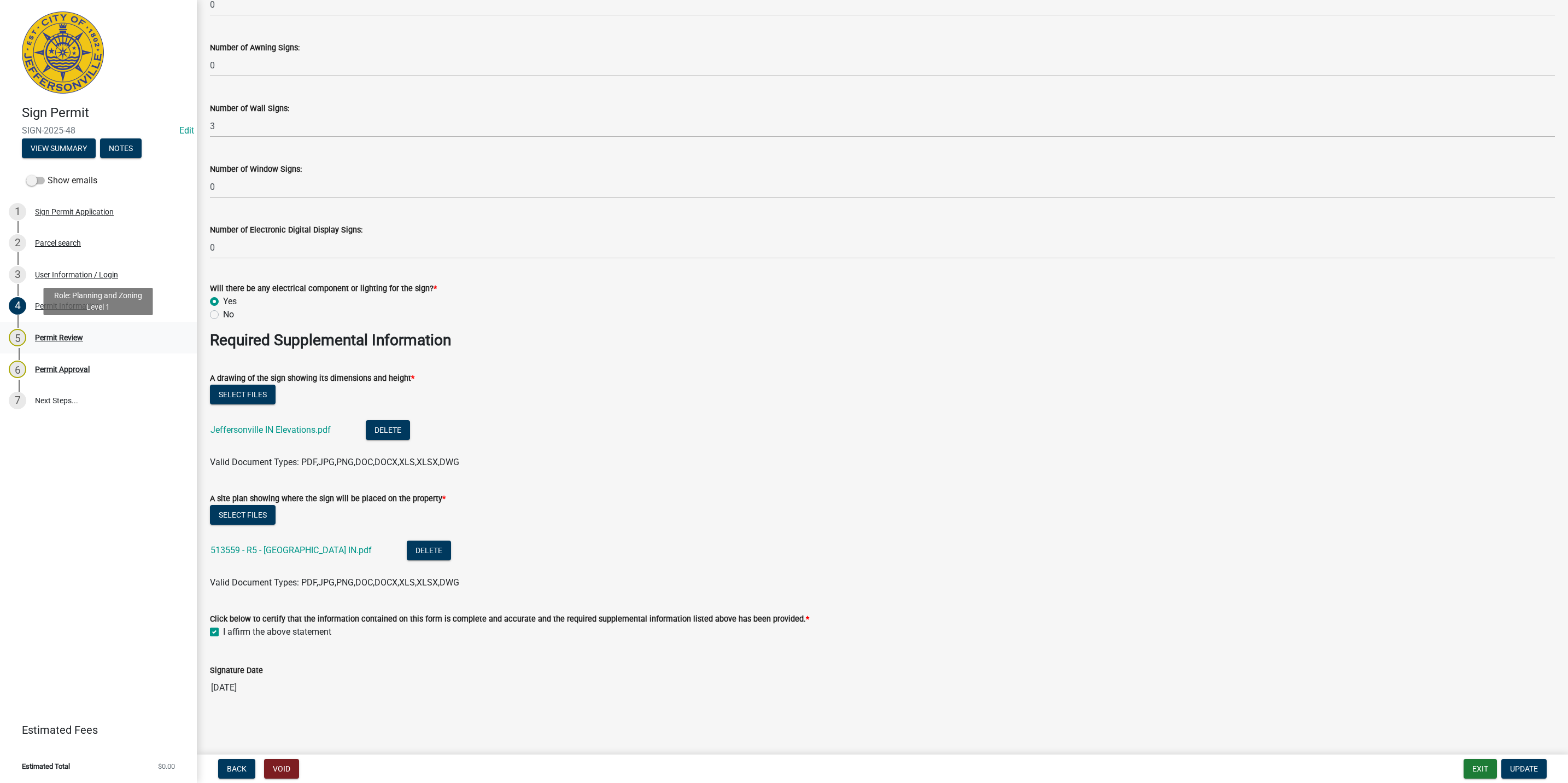
drag, startPoint x: 76, startPoint y: 339, endPoint x: 58, endPoint y: 335, distance: 18.4
click at [58, 335] on div "Permit Review" at bounding box center [59, 337] width 48 height 8
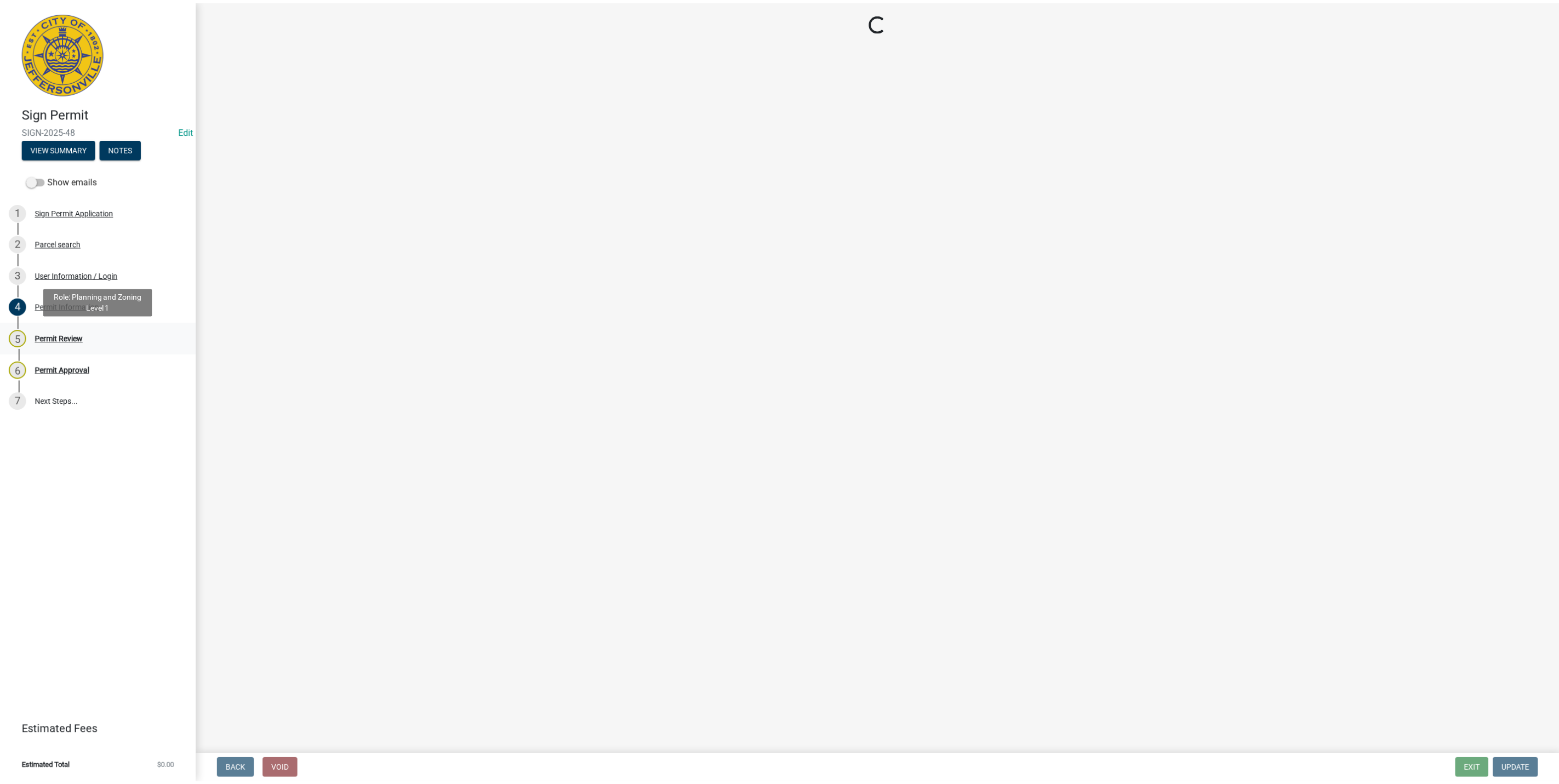
scroll to position [0, 0]
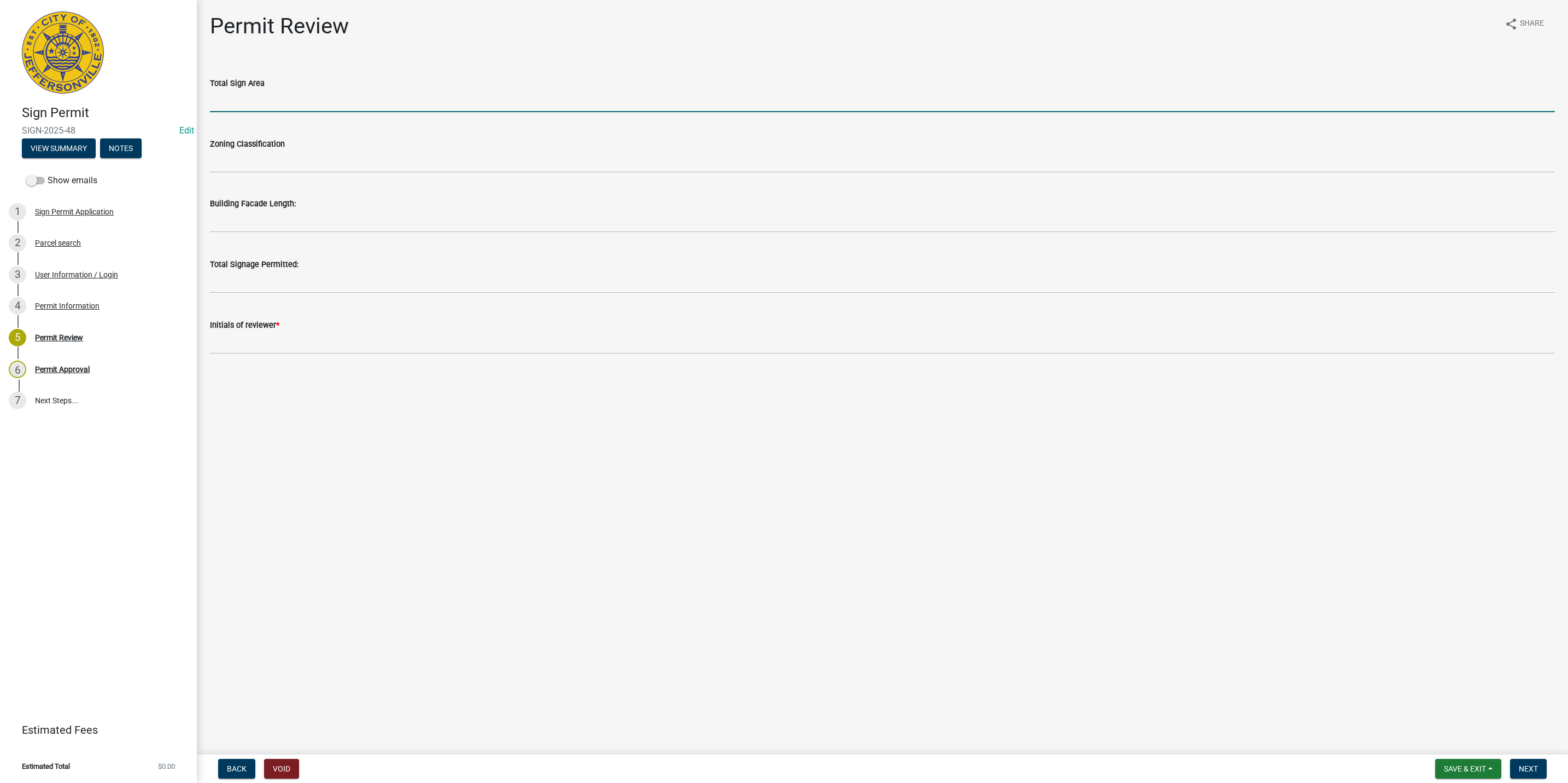
click at [365, 100] on input "text" at bounding box center [883, 101] width 1345 height 22
click at [387, 103] on input "text" at bounding box center [883, 101] width 1345 height 22
type input "146.99"
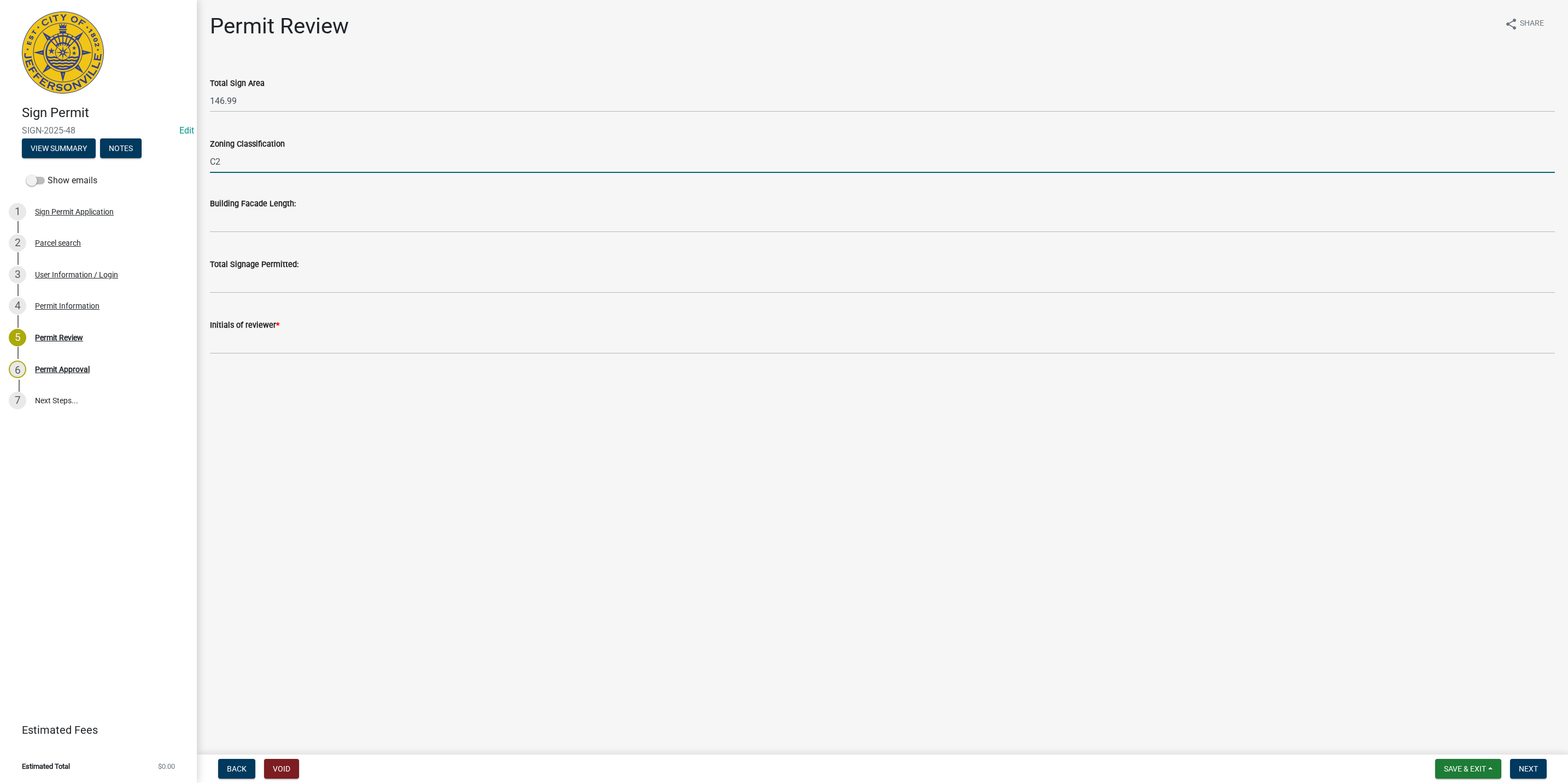
type input "C2"
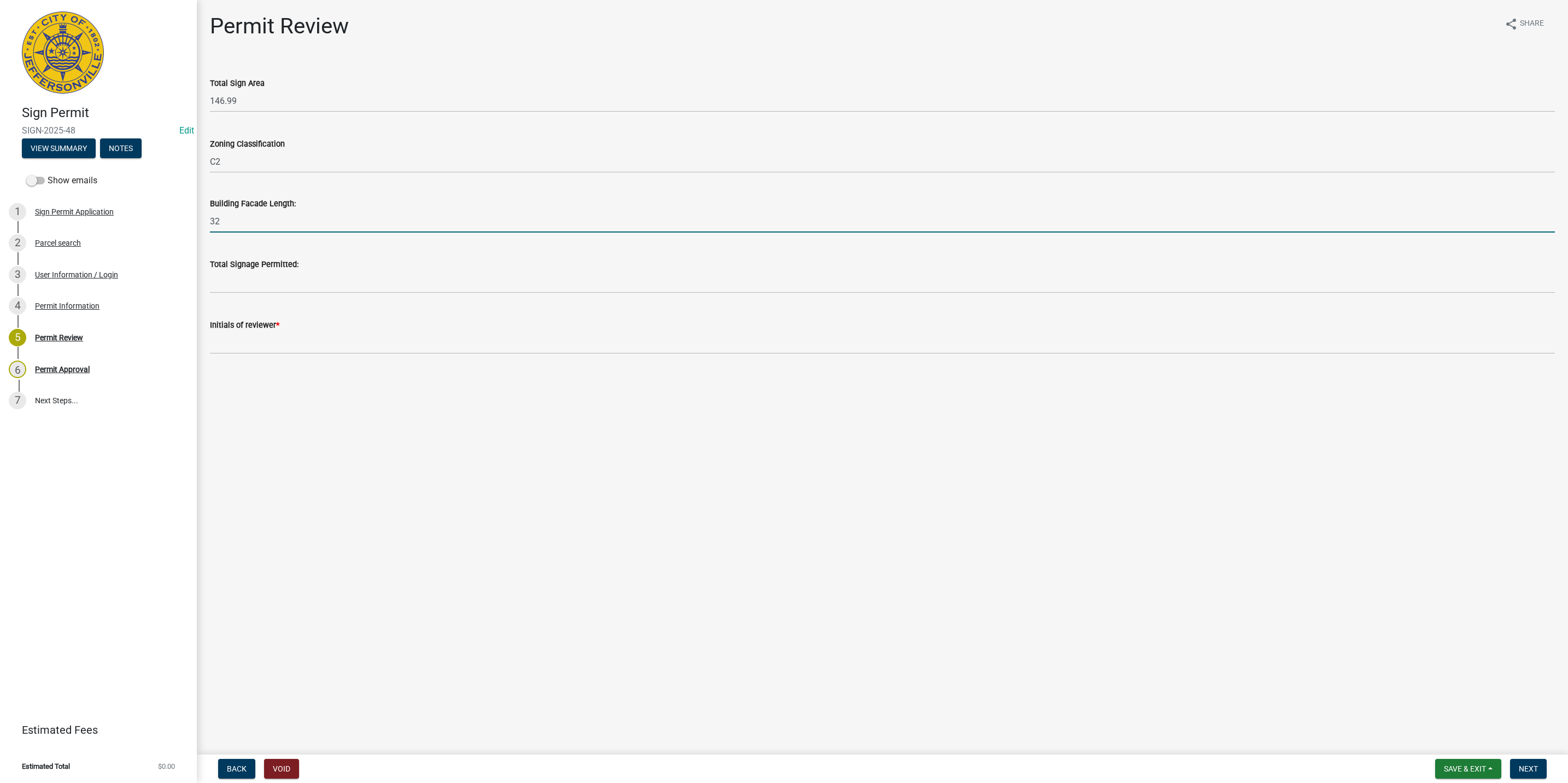
type input "32"
click at [223, 278] on input "text" at bounding box center [883, 282] width 1345 height 22
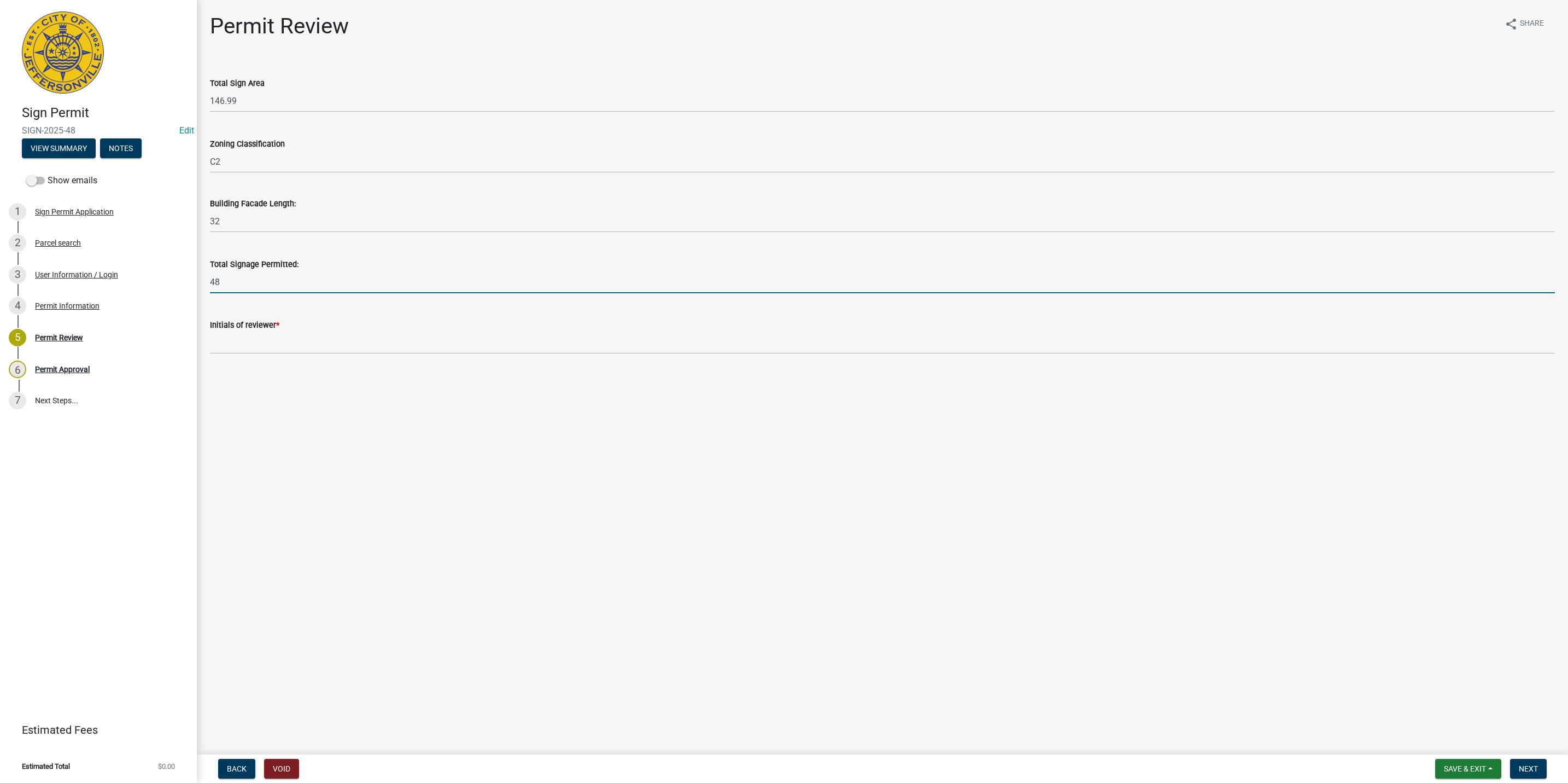
type input "48"
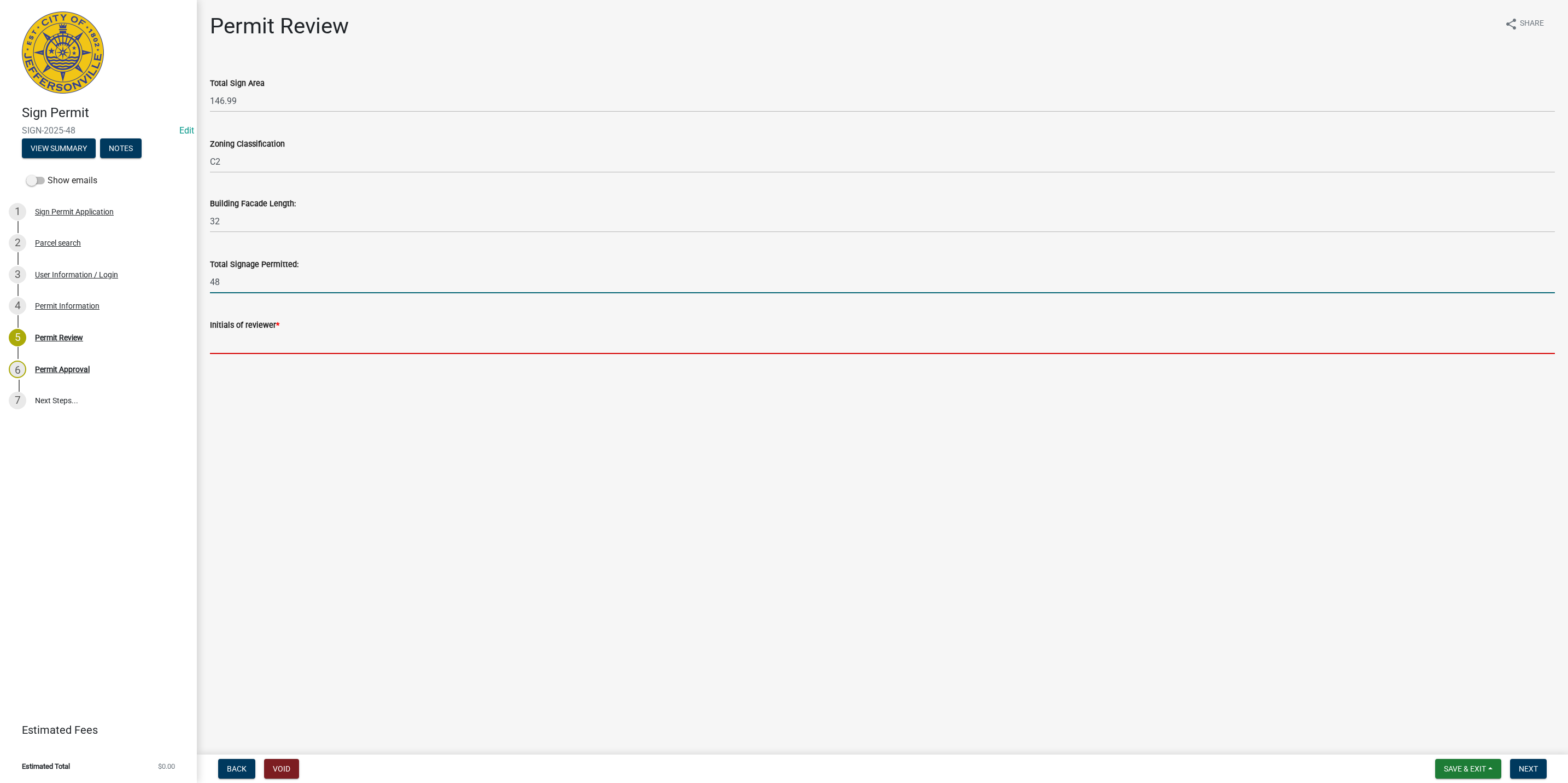
click at [288, 340] on input "Initials of reviewer *" at bounding box center [883, 342] width 1345 height 22
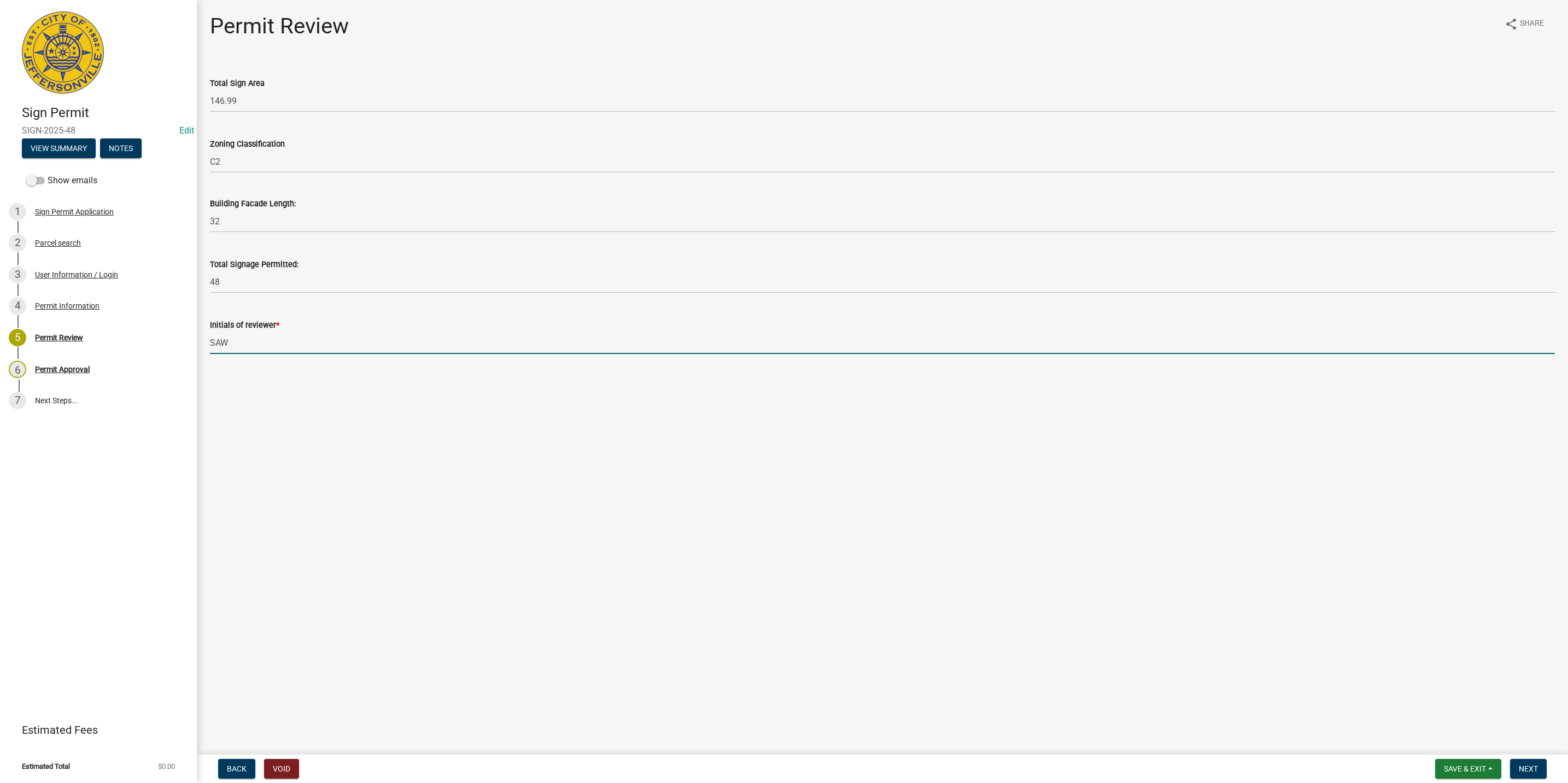
type input "SAW"
click at [630, 433] on main "Permit Review share Share Total Sign Area 146.99 Zoning Classification C2 Build…" at bounding box center [882, 375] width 1371 height 750
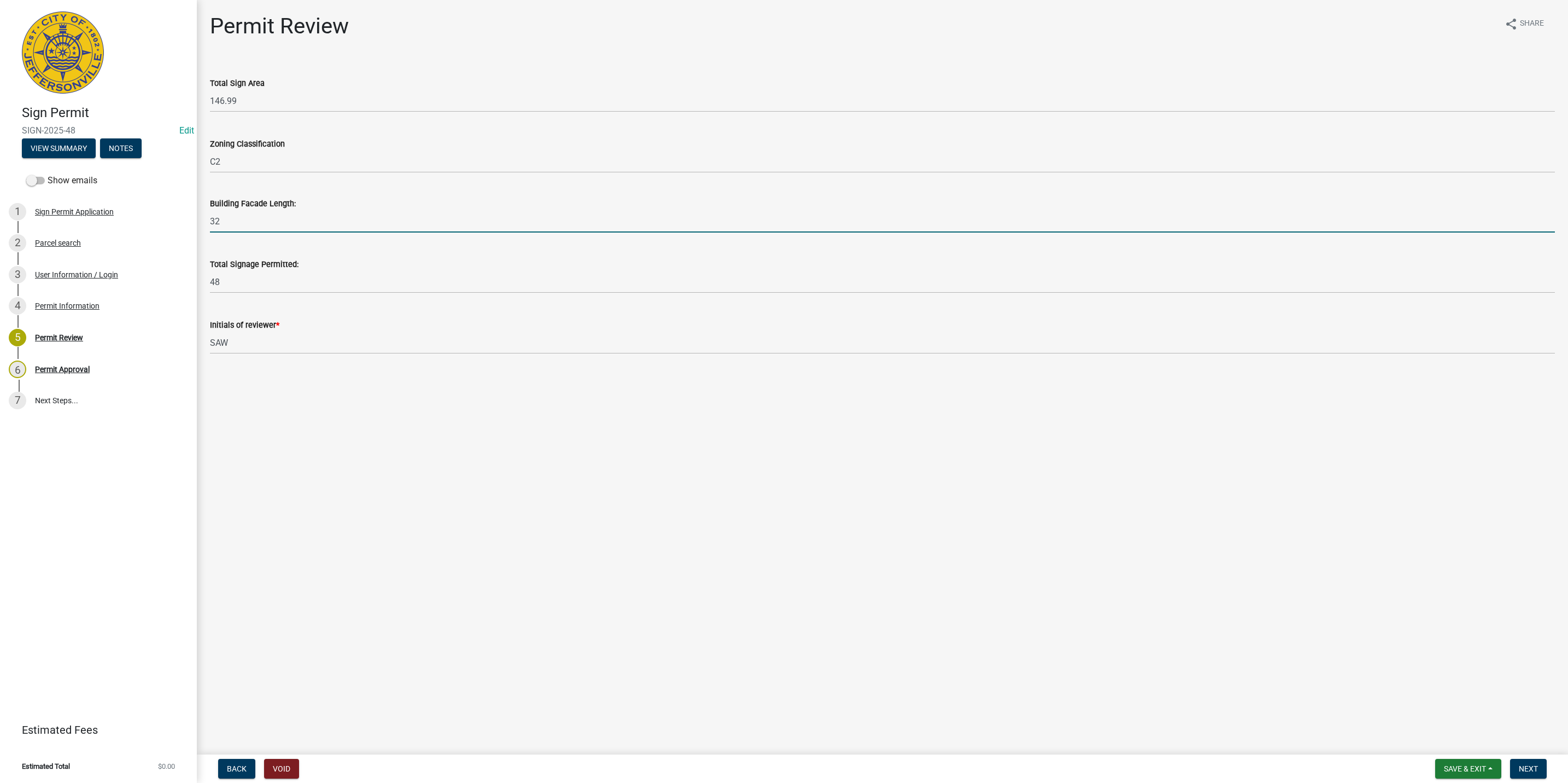
click at [261, 225] on input "32" at bounding box center [883, 222] width 1345 height 22
drag, startPoint x: 303, startPoint y: 212, endPoint x: 207, endPoint y: 214, distance: 96.0
click at [207, 214] on div "Building Facade Length: 32" at bounding box center [882, 207] width 1361 height 51
type input "112"
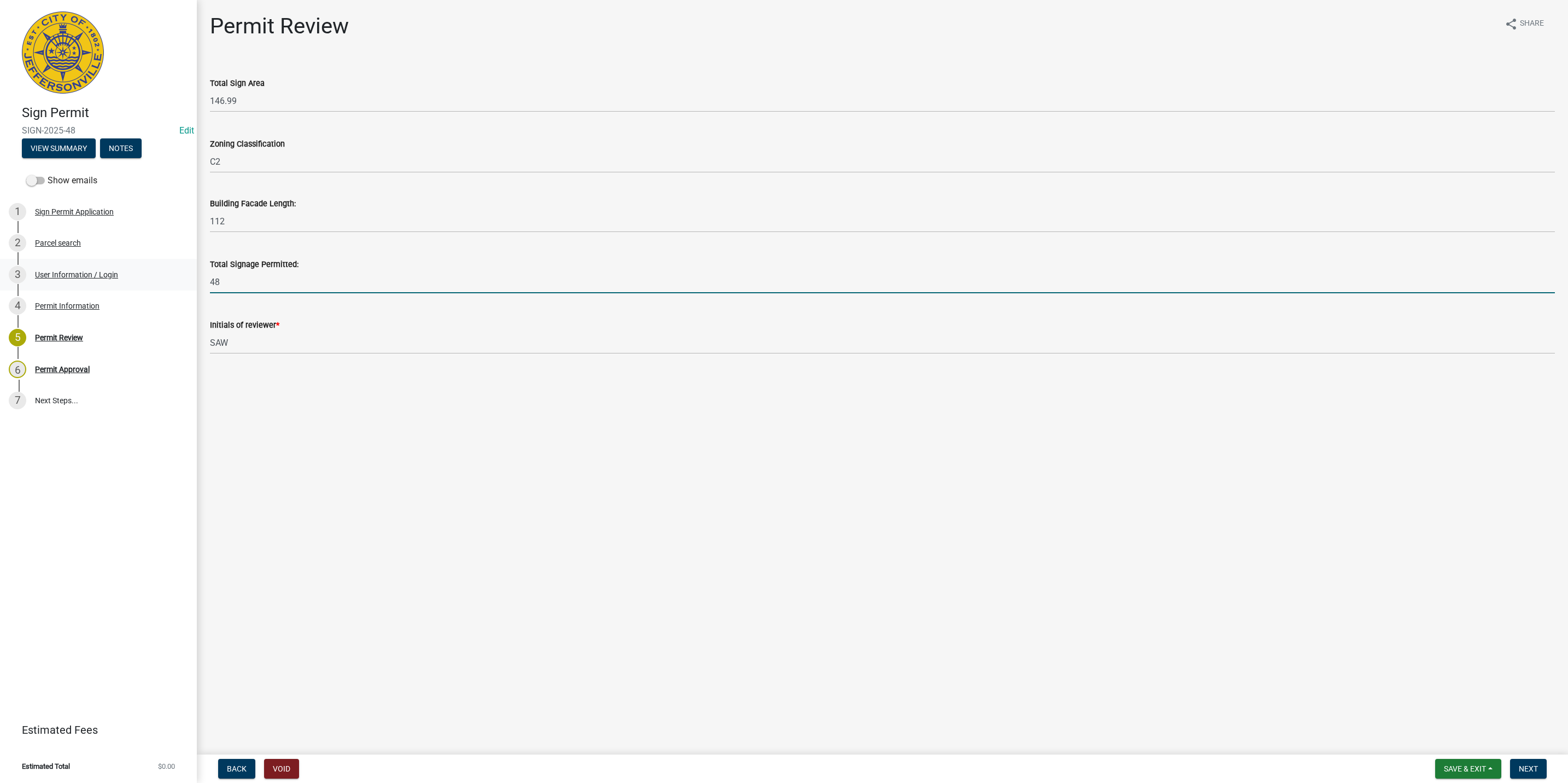
drag, startPoint x: 230, startPoint y: 284, endPoint x: 160, endPoint y: 279, distance: 70.2
click at [160, 279] on div "Sign Permit SIGN-2025-48 Edit View Summary Notes Show emails 1 Sign Permit Appl…" at bounding box center [784, 392] width 1568 height 783
type input "150"
click at [1526, 760] on button "Next" at bounding box center [1528, 768] width 36 height 20
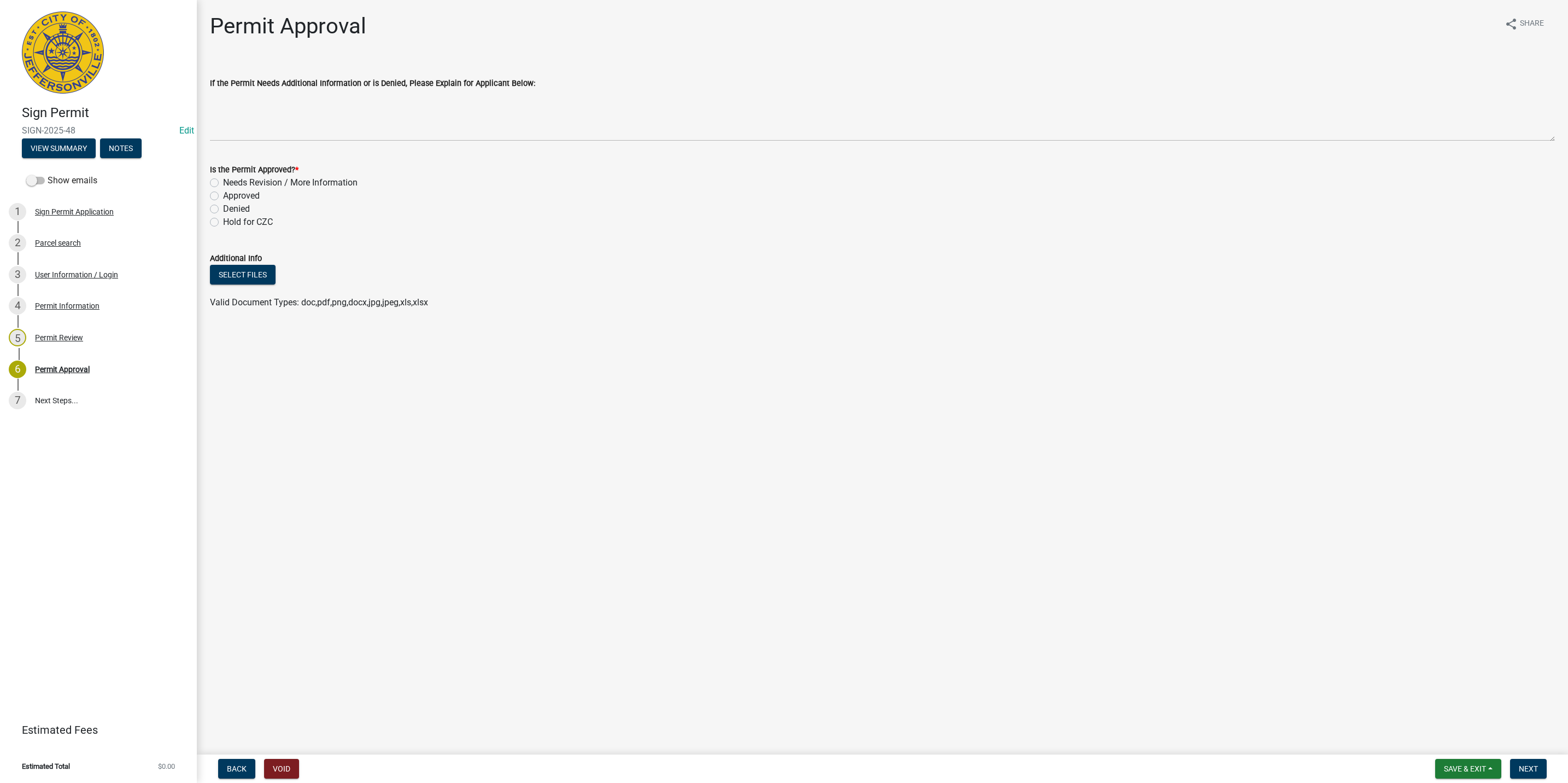
click at [246, 191] on label "Approved" at bounding box center [241, 195] width 36 height 13
click at [230, 191] on input "Approved" at bounding box center [227, 192] width 7 height 7
radio input "true"
click at [220, 225] on div "Hold for CZC" at bounding box center [883, 222] width 1345 height 13
click at [223, 220] on label "Hold for CZC" at bounding box center [248, 222] width 50 height 13
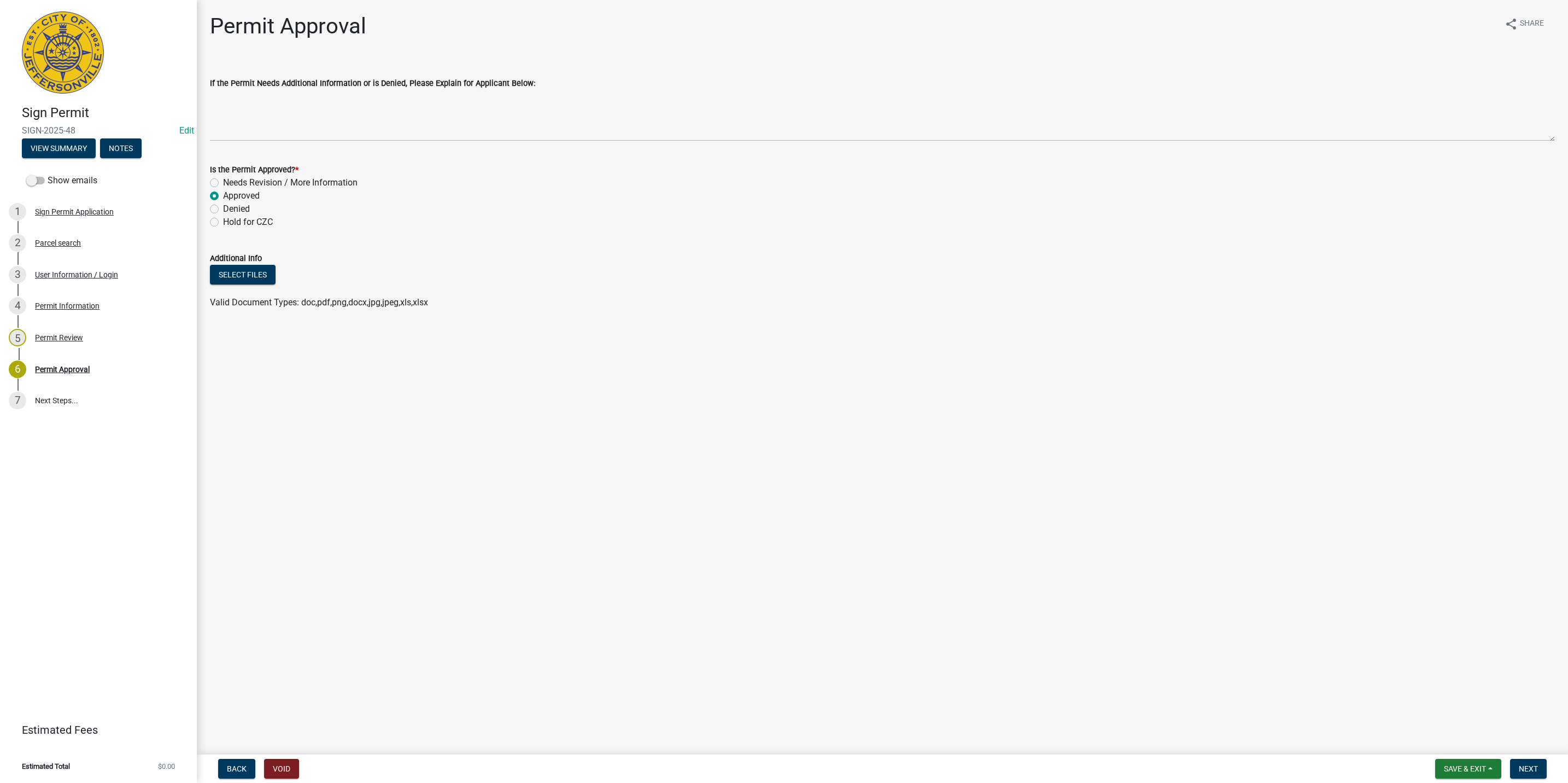
click at [223, 220] on input "Hold for CZC" at bounding box center [227, 219] width 7 height 7
radio input "true"
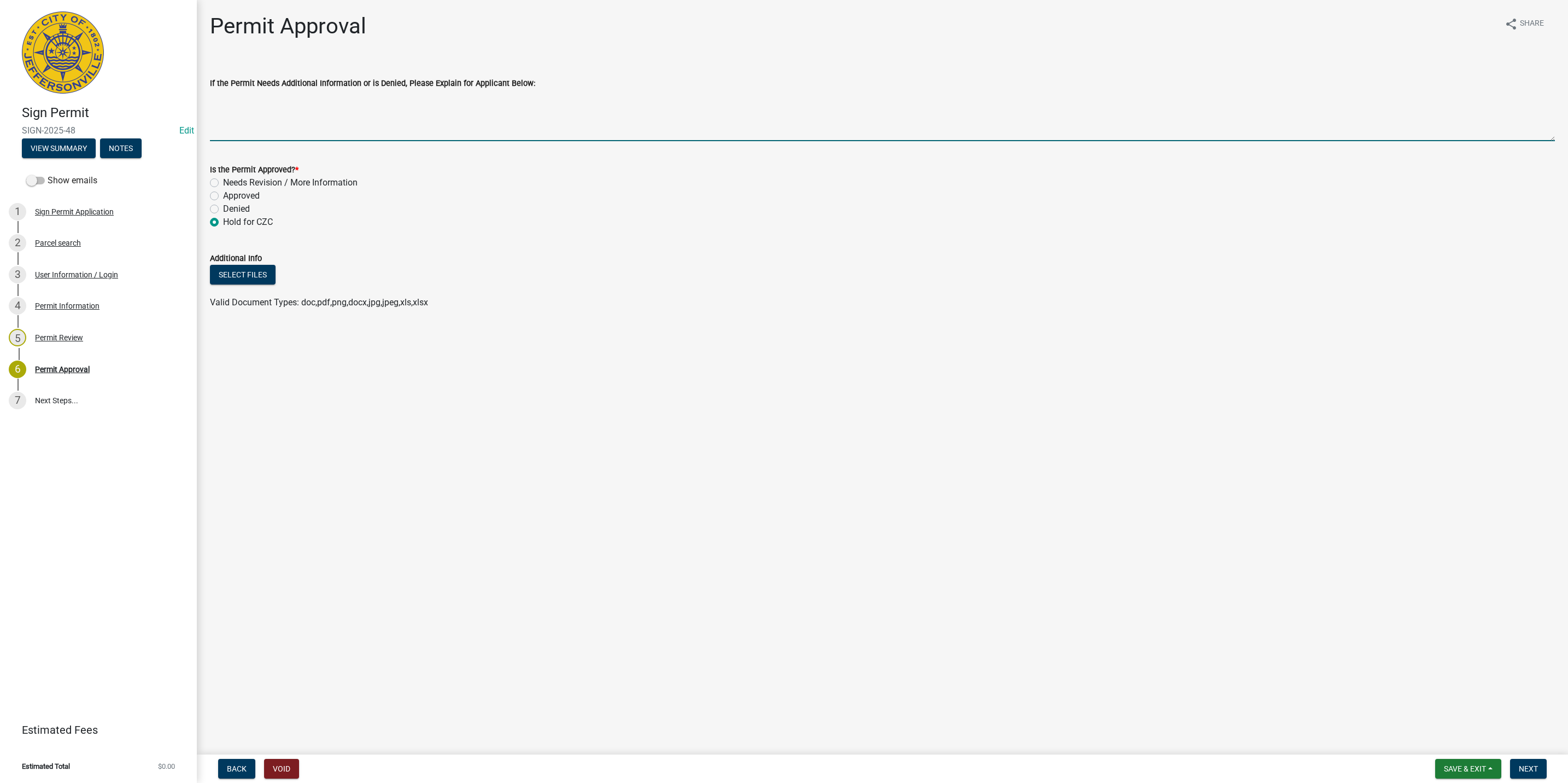
click at [240, 94] on textarea "If the Permit Needs Additional Information or is Denied, Please Explain for App…" at bounding box center [883, 116] width 1345 height 52
drag, startPoint x: 247, startPoint y: 97, endPoint x: 239, endPoint y: 97, distance: 8.0
click at [239, 97] on textarea "Please fill out a certificate of zoning compliance." at bounding box center [883, 116] width 1345 height 52
click at [496, 97] on textarea "Please have the business owner fill out a certificate of zoning compliance." at bounding box center [883, 116] width 1345 height 52
type textarea "Please have the business owner fill out a certificate of zoning compliance on t…"
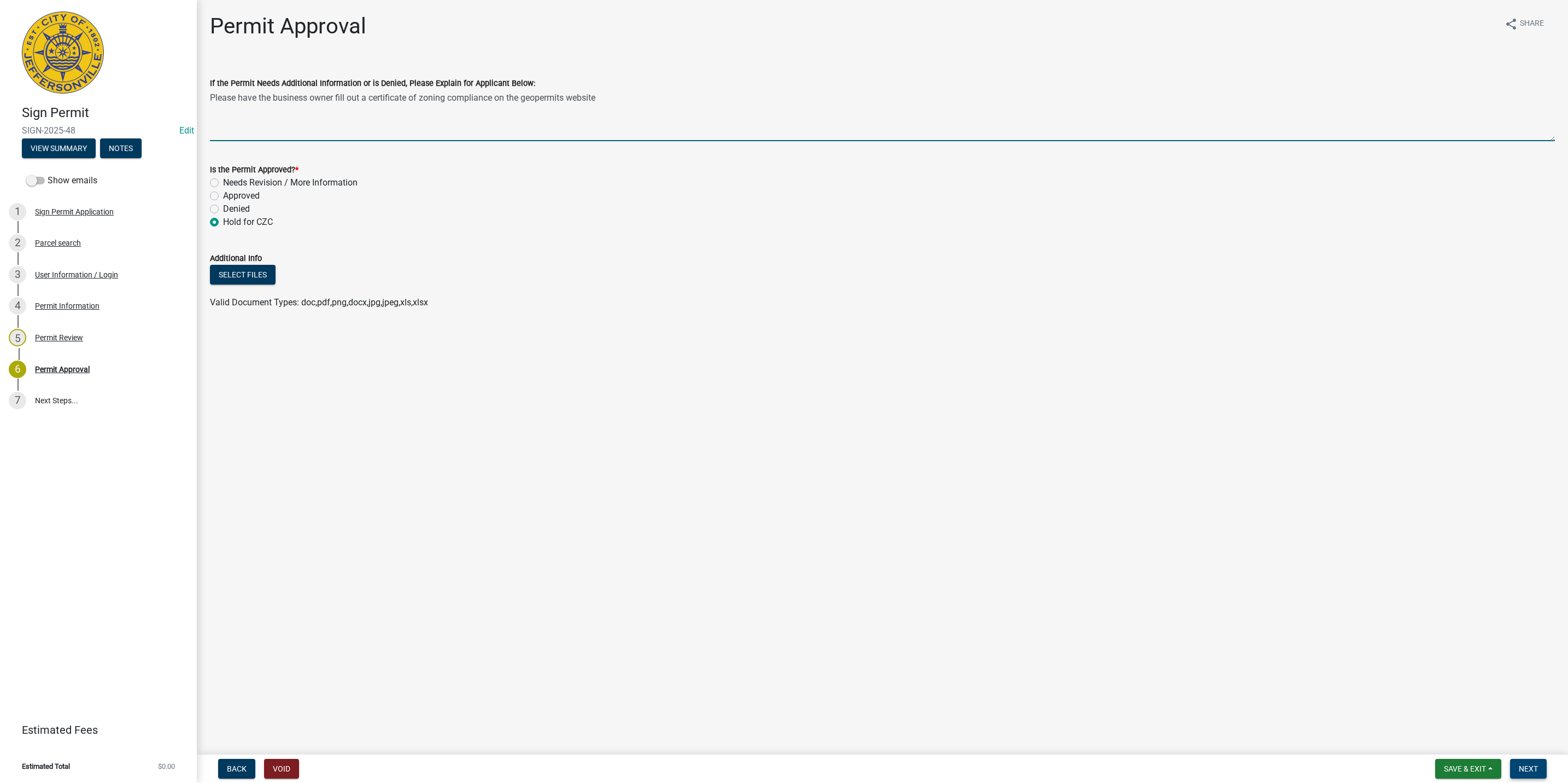
click at [1544, 770] on button "Next" at bounding box center [1528, 768] width 36 height 20
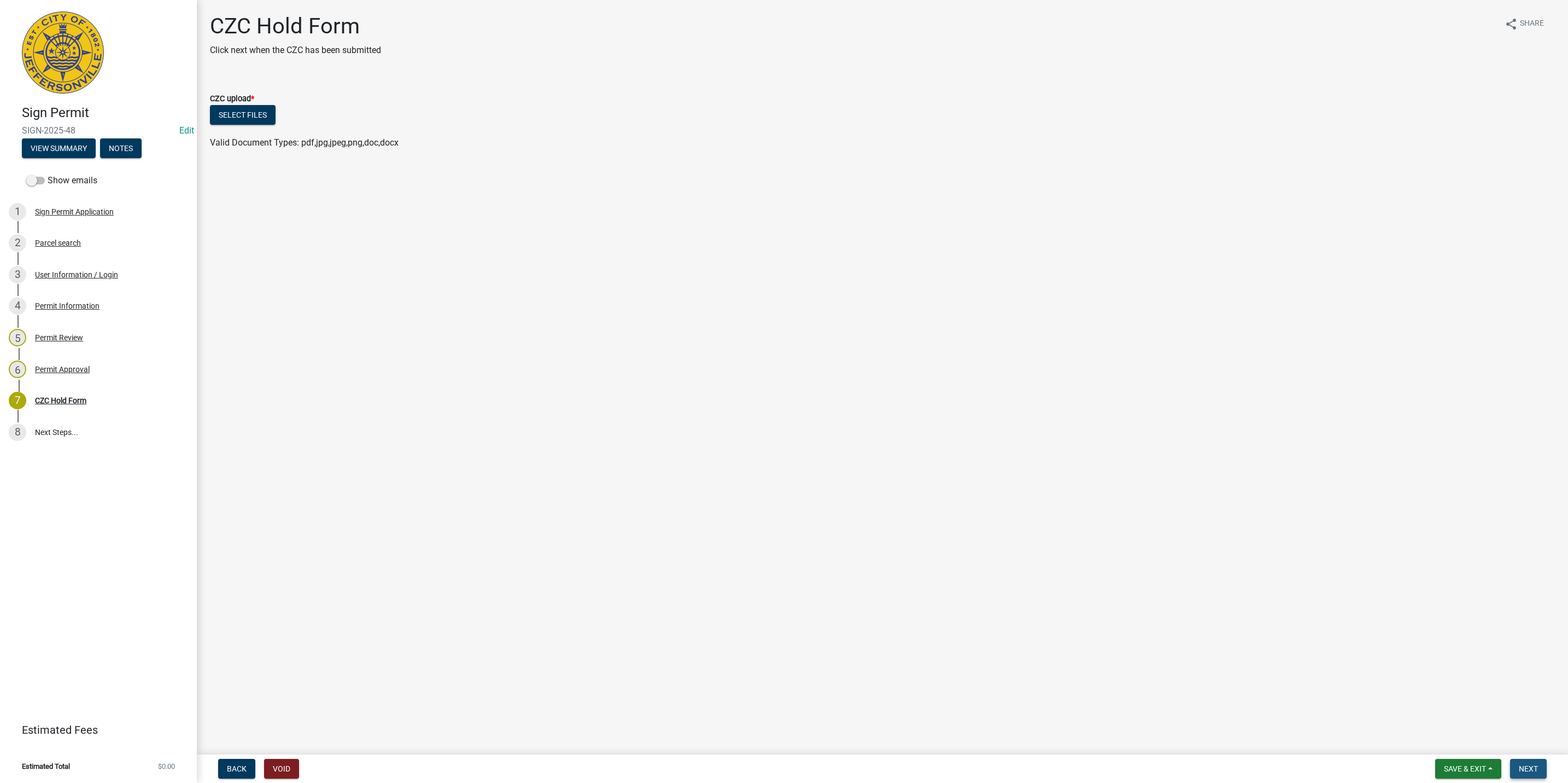
click at [1515, 765] on button "Next" at bounding box center [1528, 768] width 36 height 20
click at [1477, 773] on button "Save & Exit" at bounding box center [1468, 768] width 66 height 20
click at [1480, 752] on button "Save & Exit" at bounding box center [1457, 741] width 87 height 26
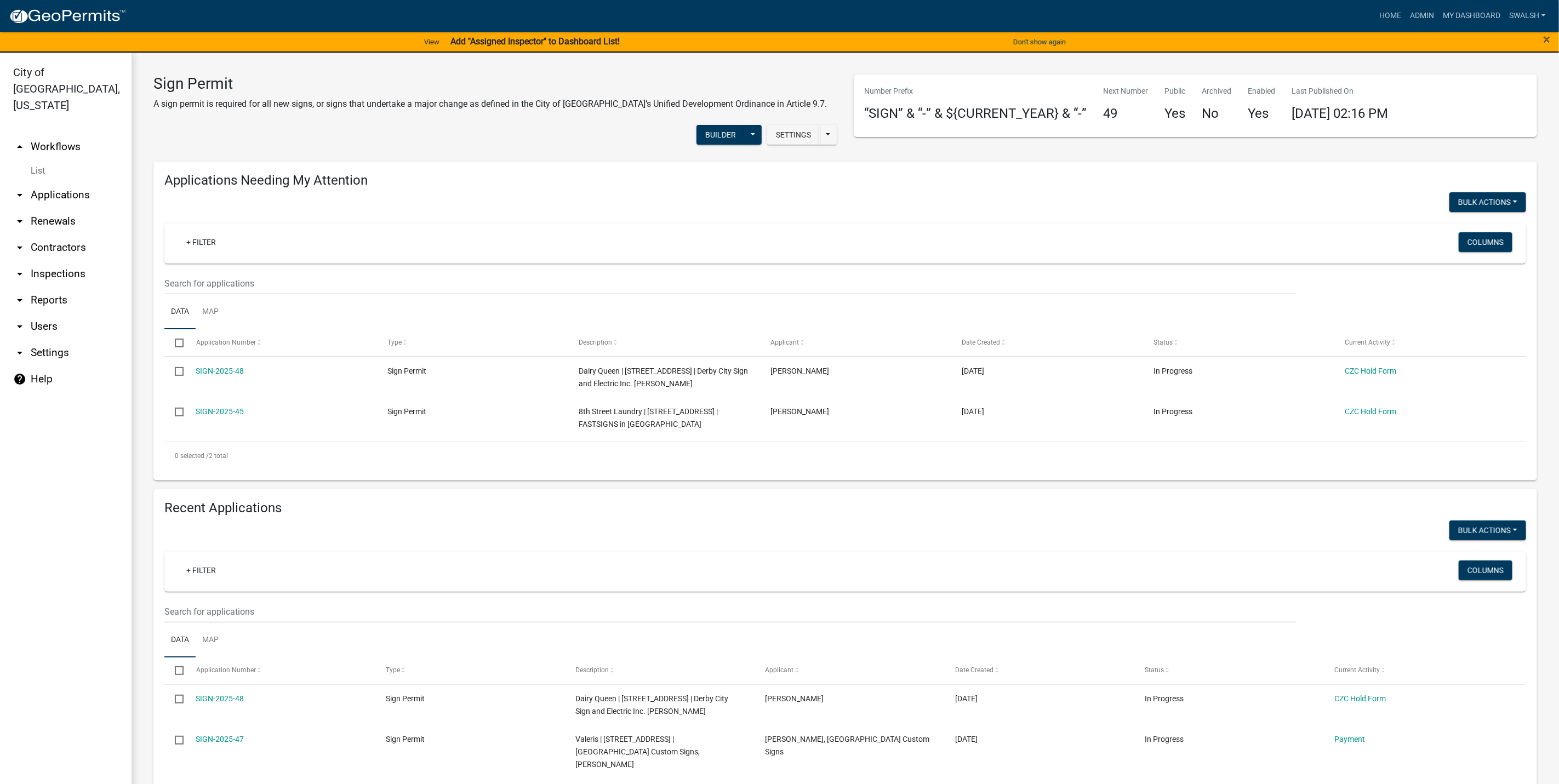
click at [48, 134] on link "arrow_drop_up Workflows" at bounding box center [66, 147] width 131 height 26
